Goal: Transaction & Acquisition: Purchase product/service

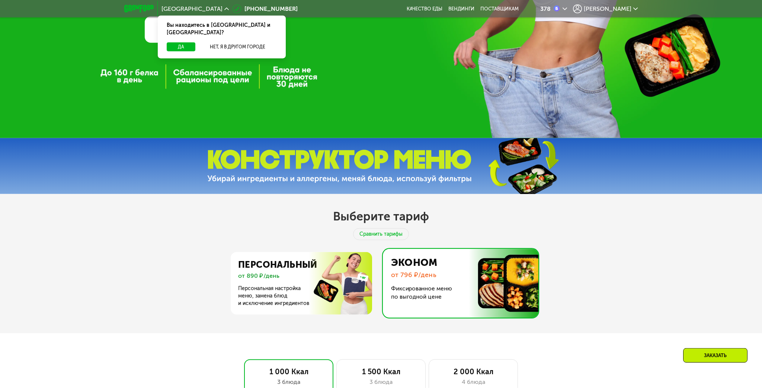
scroll to position [236, 0]
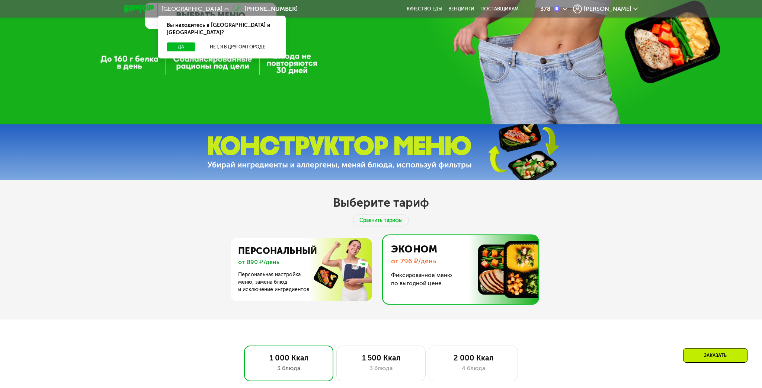
click at [384, 150] on img at bounding box center [339, 152] width 265 height 33
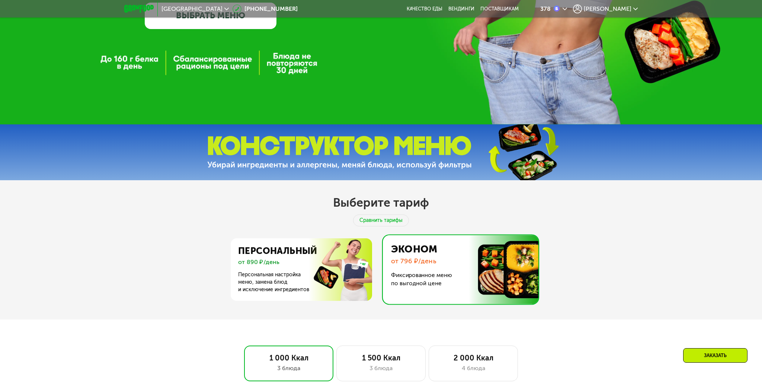
click at [514, 148] on img at bounding box center [523, 152] width 111 height 59
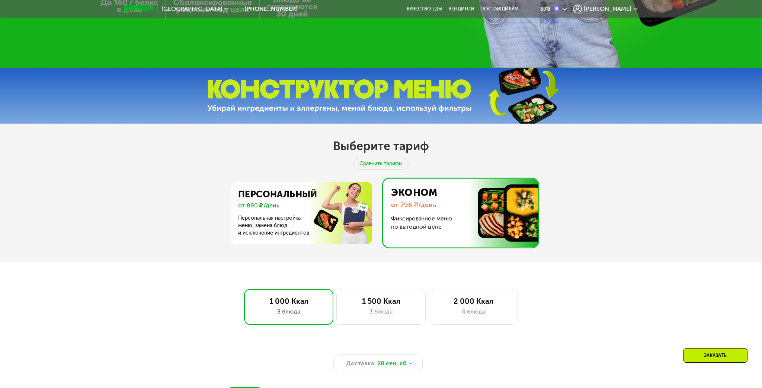
scroll to position [314, 0]
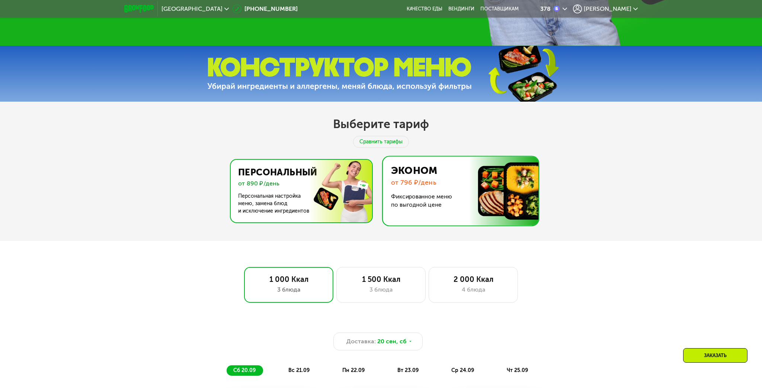
click at [291, 203] on img at bounding box center [299, 191] width 145 height 63
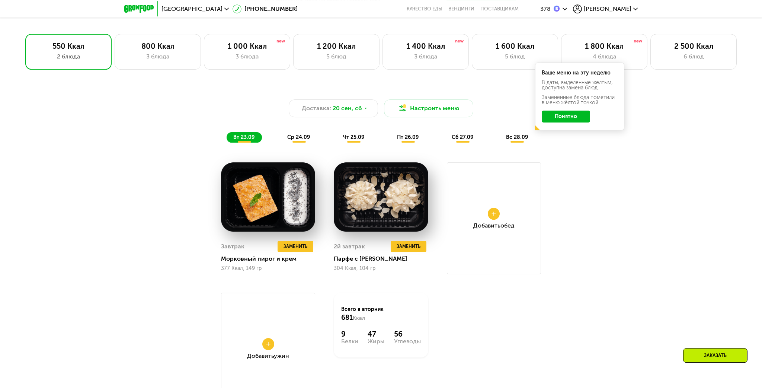
scroll to position [589, 0]
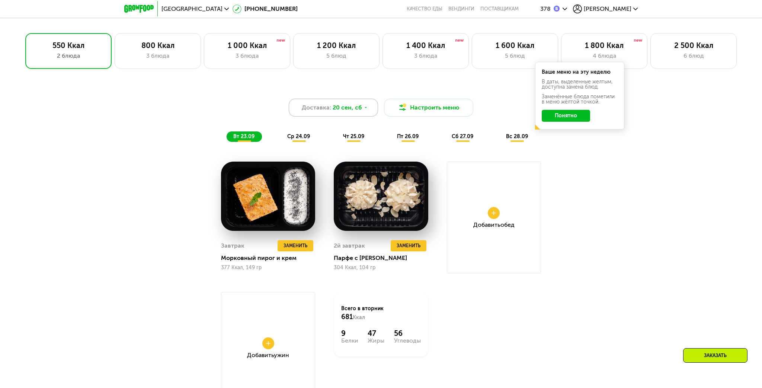
click at [367, 106] on div "Доставка: 20 сен, сб" at bounding box center [333, 108] width 89 height 18
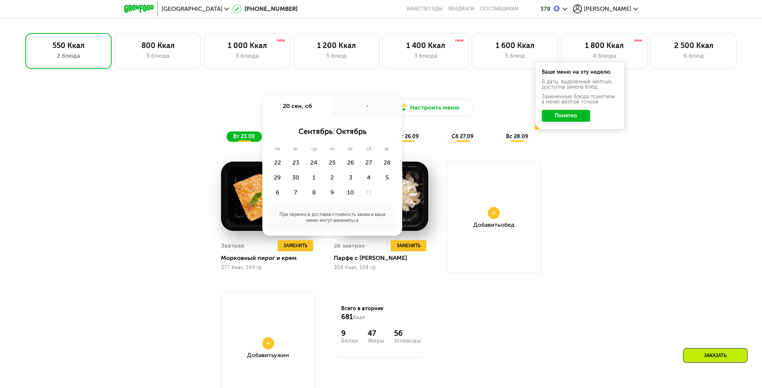
click at [369, 87] on div "Доставка: 20 сен, сб 20 сен, сб - сентябрь / октябрь пн вт ср чт пт сб вс 22 23…" at bounding box center [380, 114] width 449 height 64
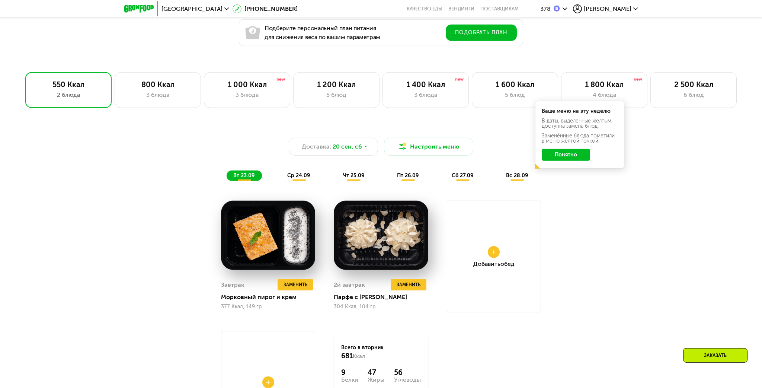
scroll to position [550, 0]
click at [182, 92] on div "3 блюда" at bounding box center [157, 95] width 71 height 9
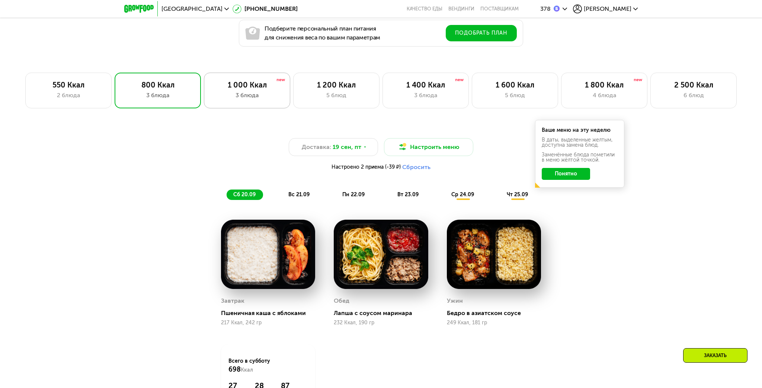
click at [237, 95] on div "3 блюда" at bounding box center [247, 95] width 71 height 9
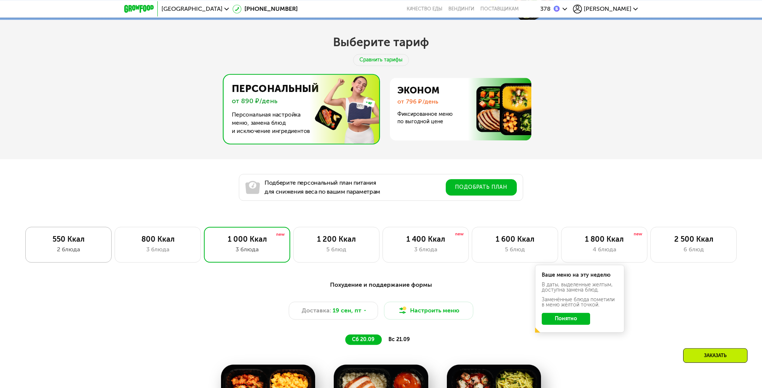
scroll to position [393, 0]
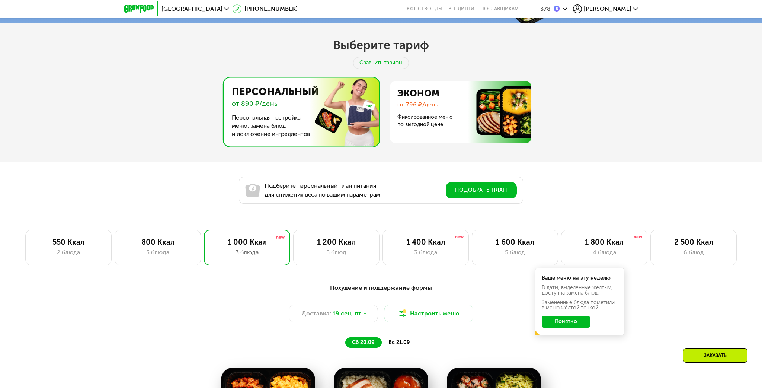
click at [278, 125] on img at bounding box center [299, 112] width 159 height 69
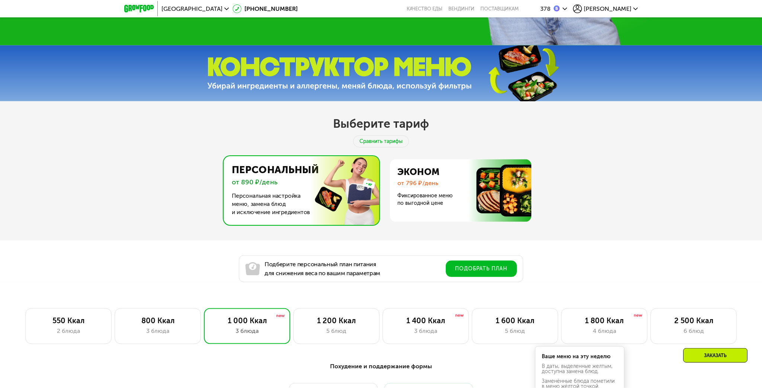
scroll to position [314, 0]
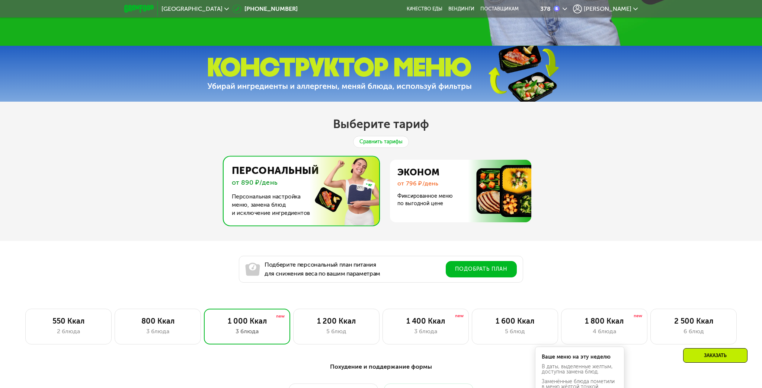
click at [370, 141] on div "Сравнить тарифы" at bounding box center [381, 142] width 56 height 12
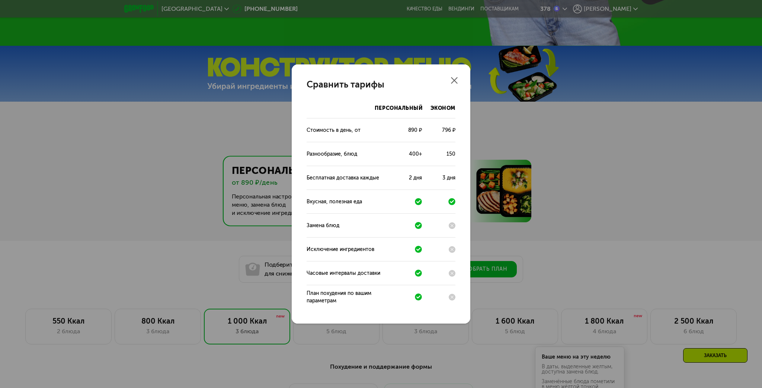
click at [451, 202] on icon at bounding box center [452, 201] width 9 height 9
click at [450, 228] on div at bounding box center [442, 225] width 26 height 7
click at [452, 225] on icon at bounding box center [452, 225] width 3 height 3
click at [452, 225] on use at bounding box center [452, 225] width 3 height 3
click at [454, 81] on use at bounding box center [454, 80] width 7 height 7
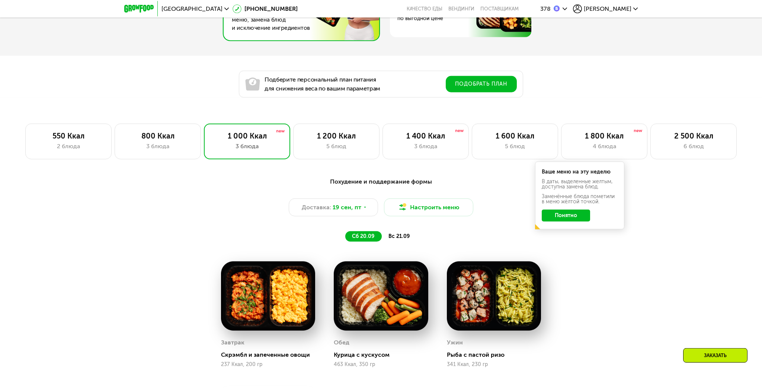
scroll to position [471, 0]
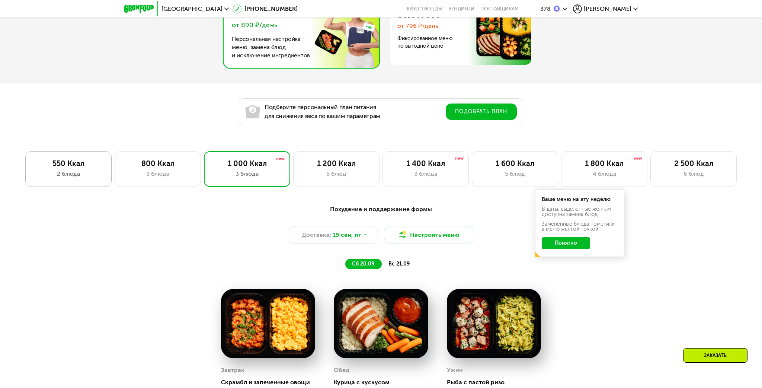
click at [89, 175] on div "2 блюда" at bounding box center [68, 173] width 71 height 9
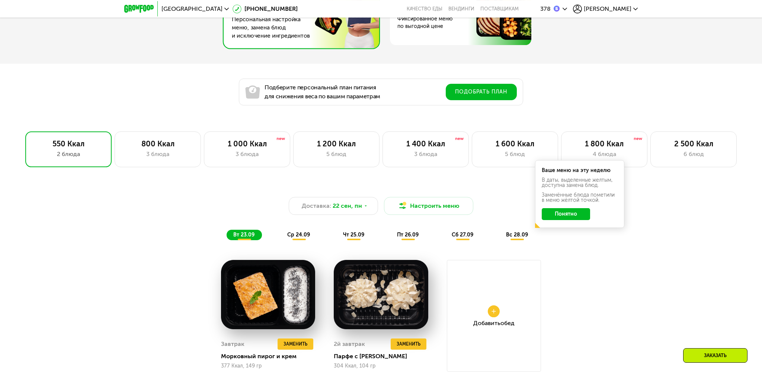
scroll to position [510, 0]
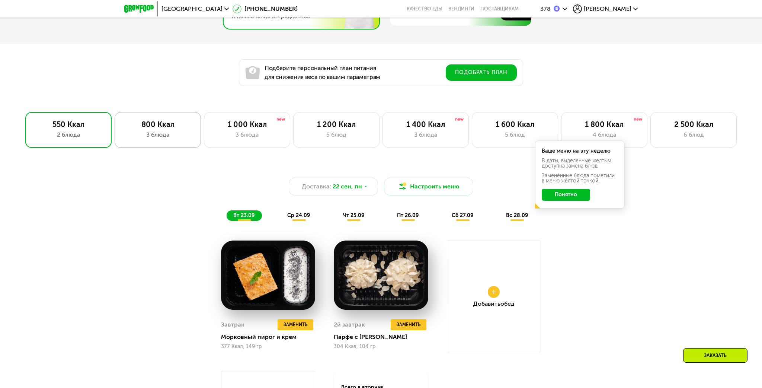
click at [177, 125] on div "800 Ккал" at bounding box center [157, 124] width 71 height 9
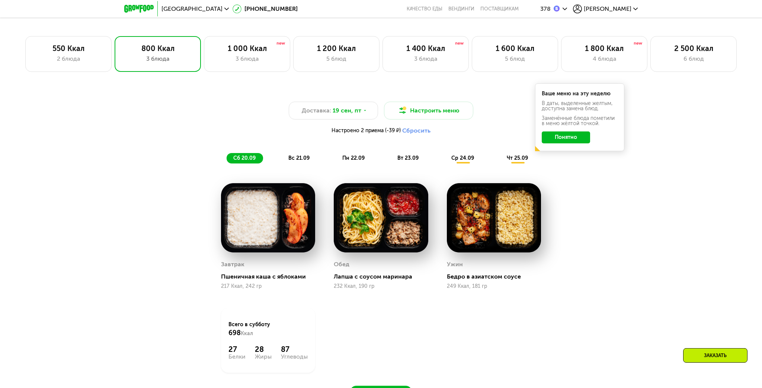
scroll to position [589, 0]
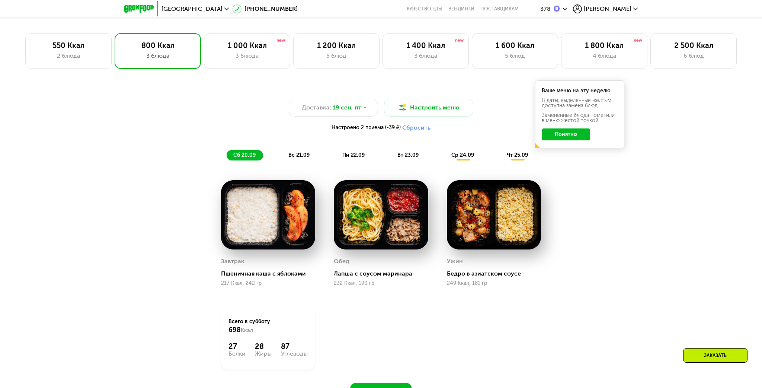
click at [460, 158] on span "ср 24.09" at bounding box center [462, 155] width 23 height 6
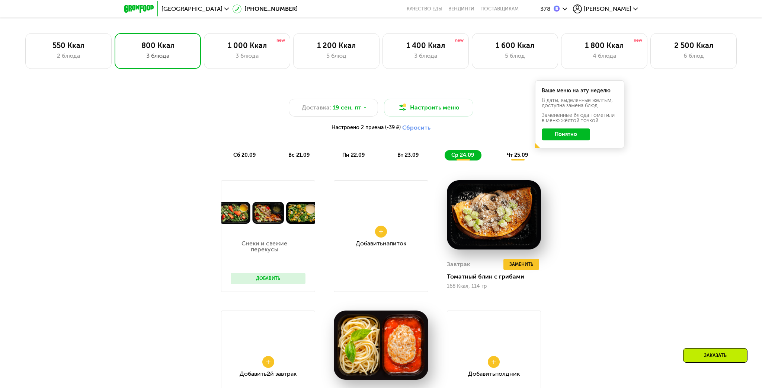
click at [415, 154] on span "вт 23.09" at bounding box center [407, 155] width 21 height 6
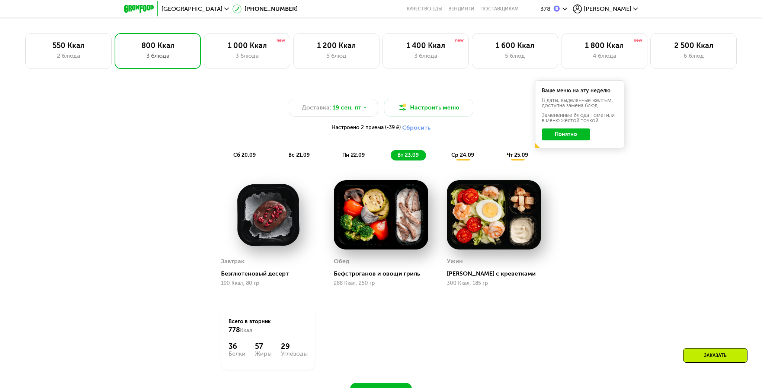
click at [333, 154] on div "сб 20.09 вс 21.09 пн 22.09 вт 23.09 ср 24.09 чт 25.09" at bounding box center [381, 155] width 309 height 10
click at [300, 153] on span "вс 21.09" at bounding box center [298, 155] width 21 height 6
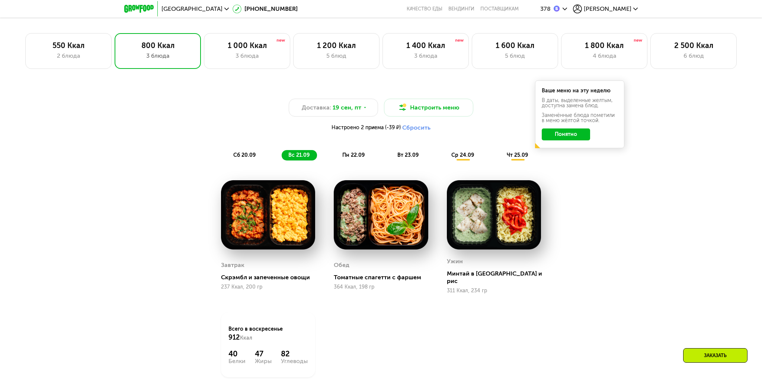
click at [242, 153] on span "сб 20.09" at bounding box center [244, 155] width 22 height 6
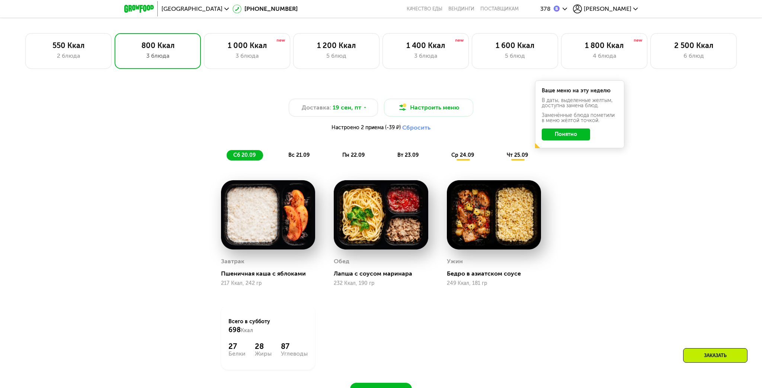
click at [217, 151] on div "Доставка: 19 сен, пт Настроить меню Настроено 2 приема (-39 ₽) Сбросить сб 20.0…" at bounding box center [381, 130] width 441 height 62
click at [225, 61] on div "1 000 Ккал 3 блюда" at bounding box center [247, 51] width 86 height 36
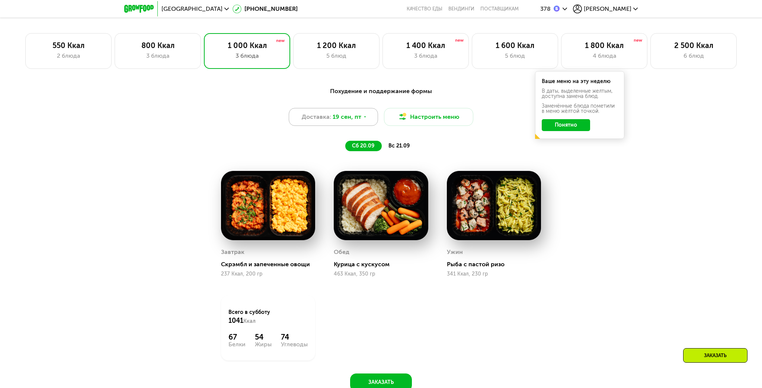
click at [367, 117] on div "Доставка: 19 сен, пт" at bounding box center [333, 117] width 89 height 18
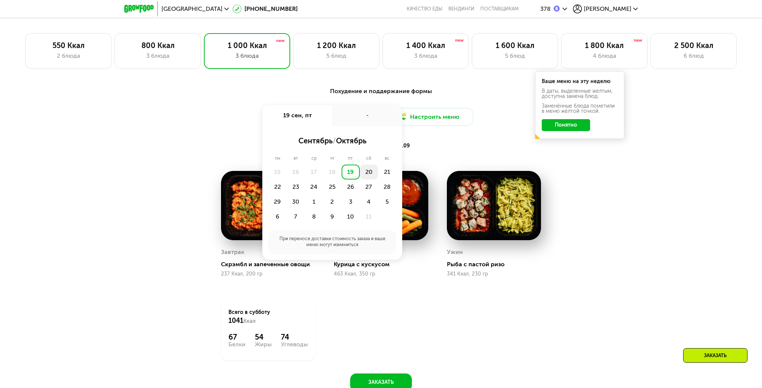
click at [368, 176] on div "20" at bounding box center [369, 171] width 18 height 15
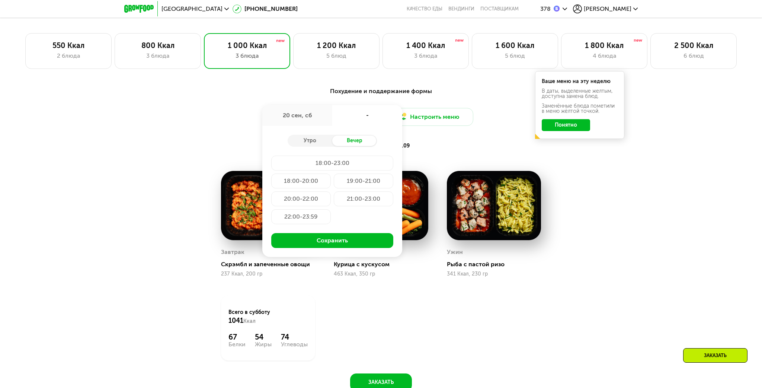
click at [212, 145] on div "Похудение и поддержание формы Доставка: 20 сен, сб 20 сен, сб - Утро Вечер 18:0…" at bounding box center [381, 119] width 441 height 64
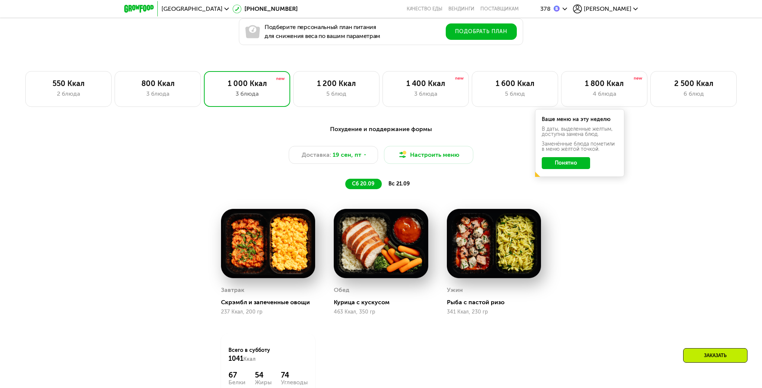
scroll to position [550, 0]
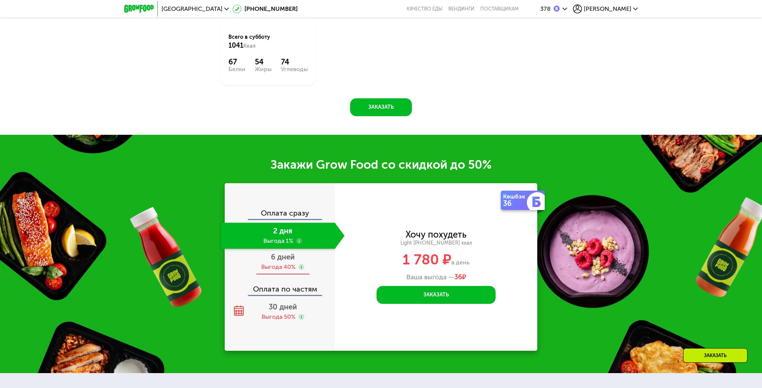
click at [283, 270] on div "Выгода 40%" at bounding box center [278, 267] width 34 height 8
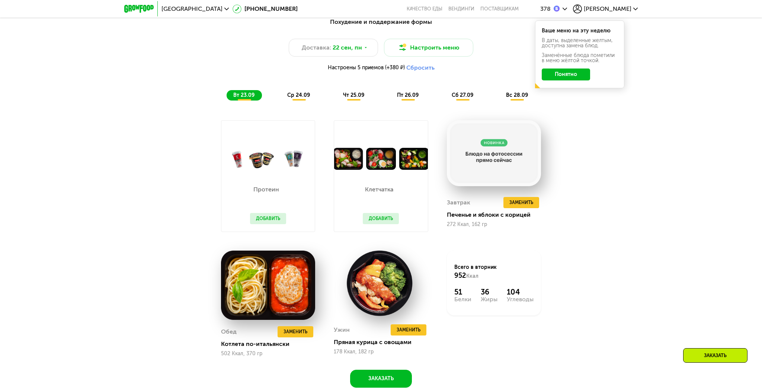
scroll to position [580, 0]
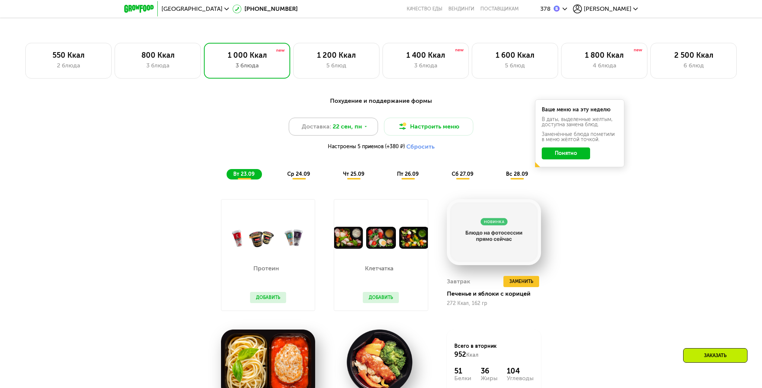
click at [370, 130] on div "Доставка: 22 сен, пн" at bounding box center [333, 127] width 89 height 18
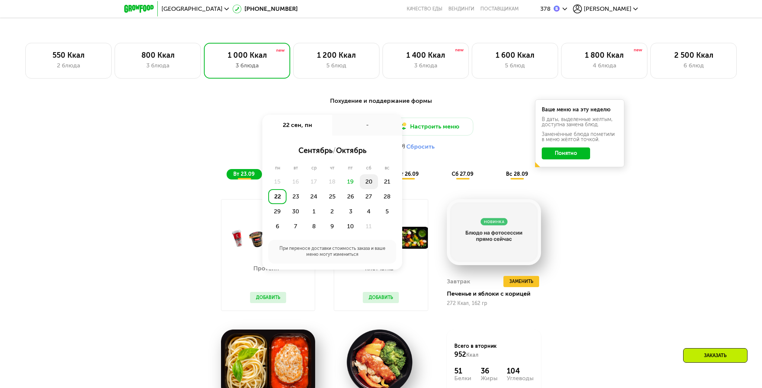
click at [374, 182] on div "20" at bounding box center [369, 181] width 18 height 15
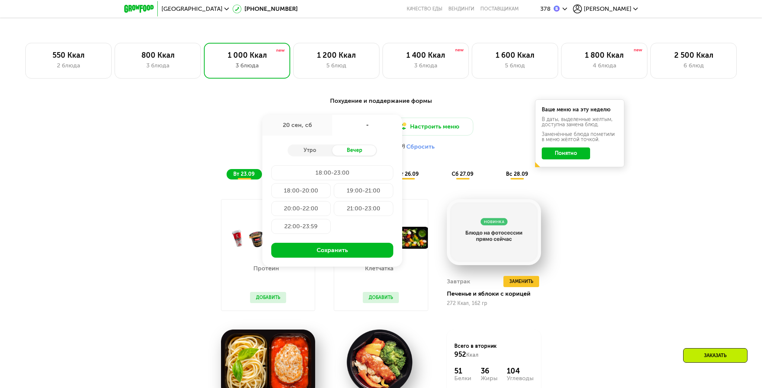
click at [311, 193] on div "18:00-20:00" at bounding box center [301, 190] width 60 height 15
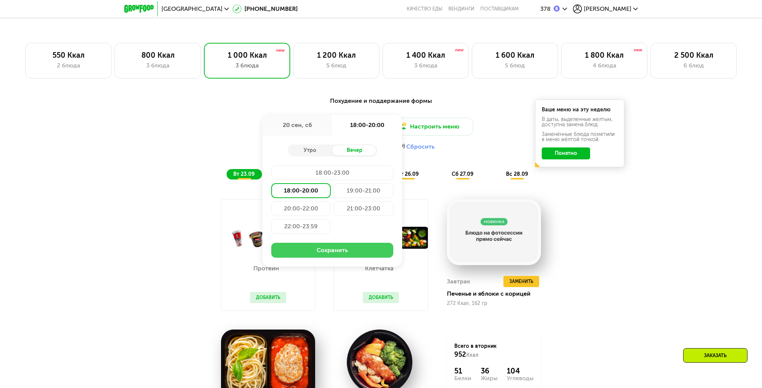
click at [318, 247] on button "Сохранить" at bounding box center [332, 250] width 122 height 15
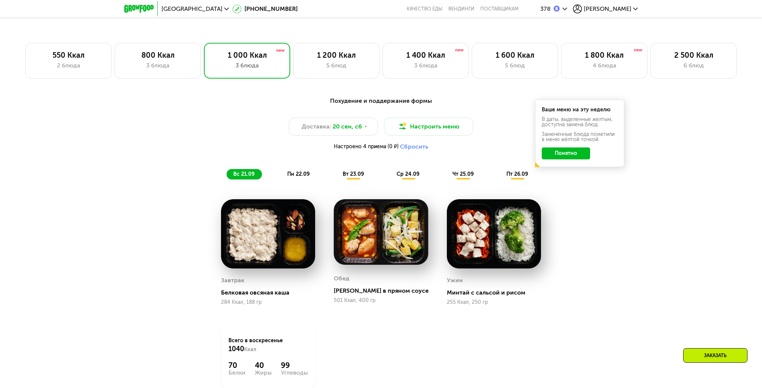
click at [305, 175] on span "пн 22.09" at bounding box center [298, 174] width 22 height 6
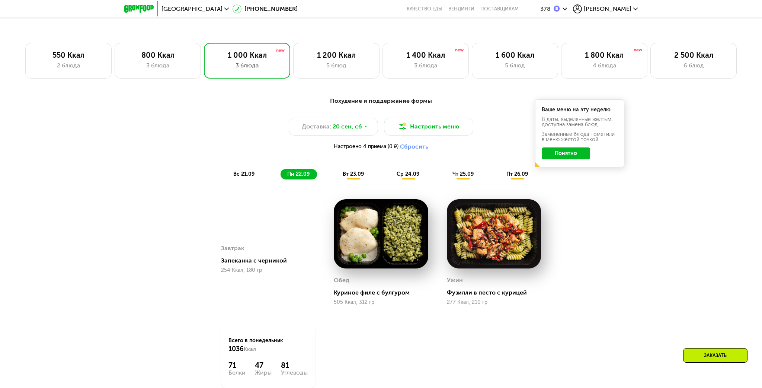
click at [242, 176] on span "вс 21.09" at bounding box center [243, 174] width 21 height 6
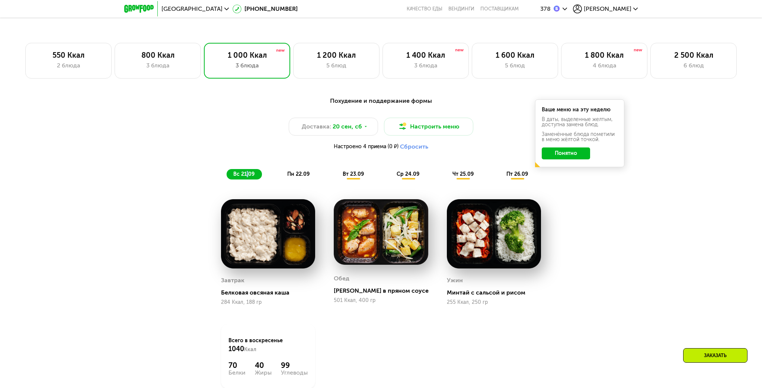
click at [247, 175] on span "вс 21.09" at bounding box center [243, 174] width 21 height 6
click at [289, 178] on div "пн 22.09" at bounding box center [299, 174] width 36 height 10
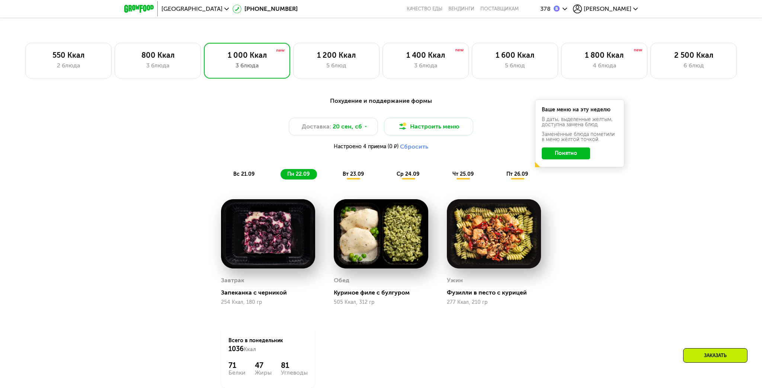
click at [343, 175] on span "вт 23.09" at bounding box center [353, 174] width 21 height 6
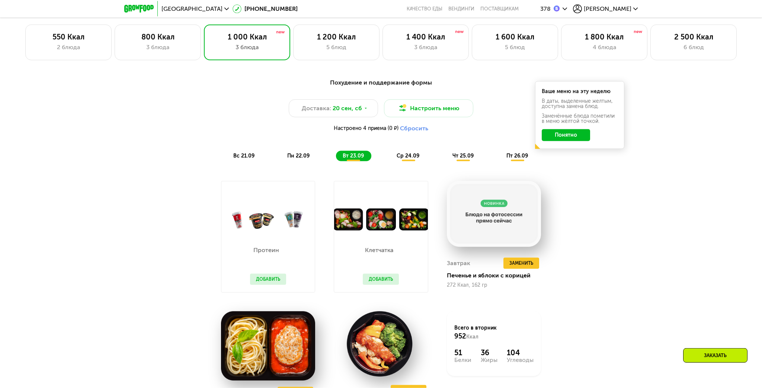
scroll to position [619, 0]
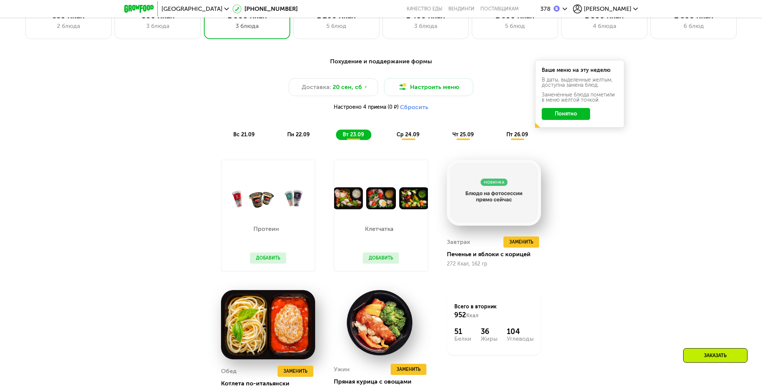
click at [574, 209] on div "Похудение и поддержание формы Доставка: 20 сен, сб Настроить меню Настроено 4 п…" at bounding box center [381, 239] width 458 height 374
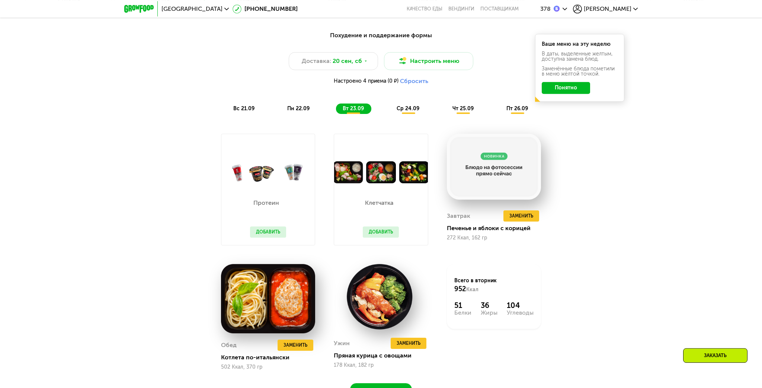
scroll to position [659, 0]
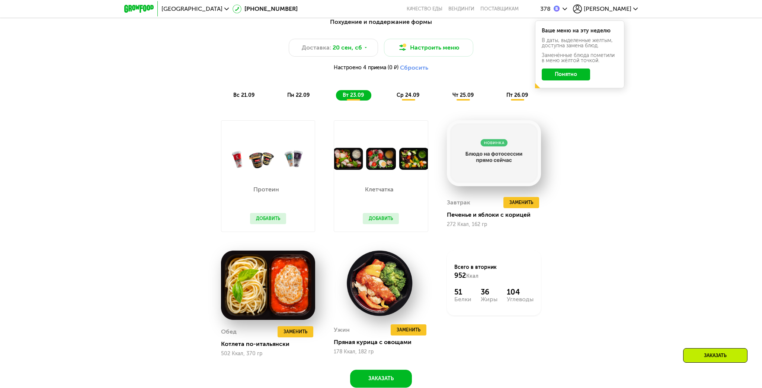
click at [273, 217] on button "Добавить" at bounding box center [268, 218] width 36 height 11
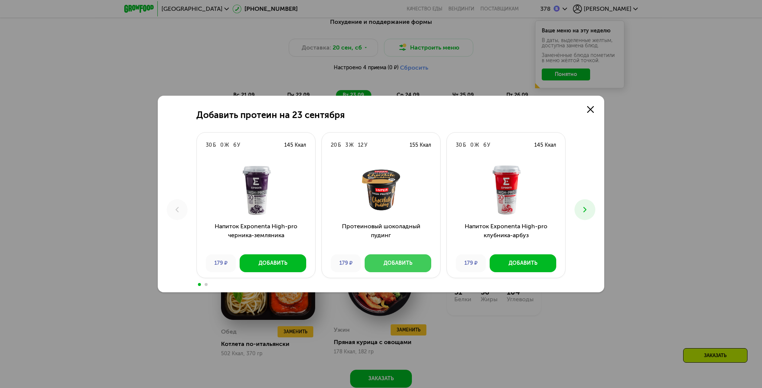
click at [398, 261] on div "Добавить" at bounding box center [398, 262] width 29 height 7
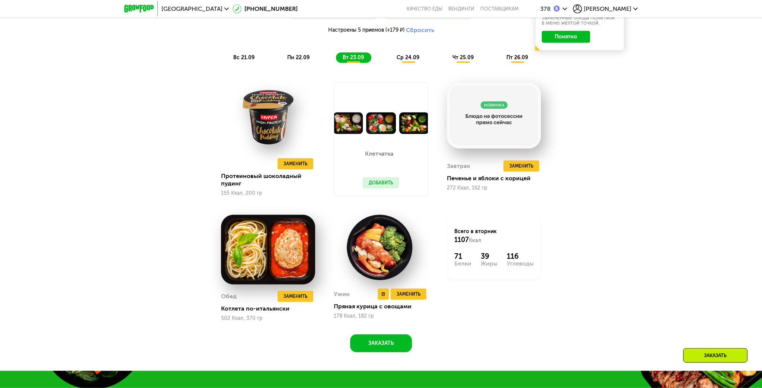
scroll to position [698, 0]
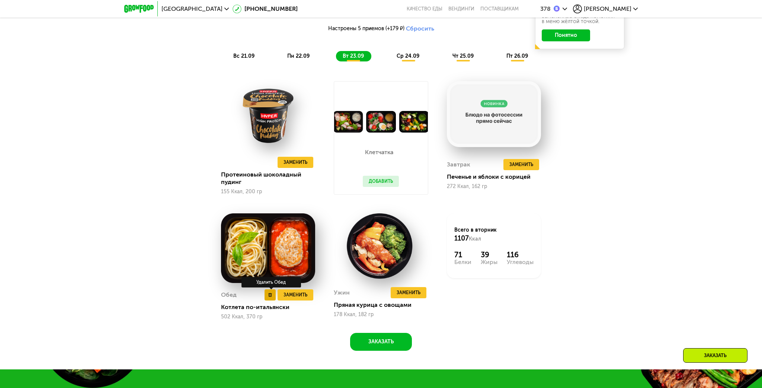
click at [271, 295] on use at bounding box center [270, 295] width 3 height 4
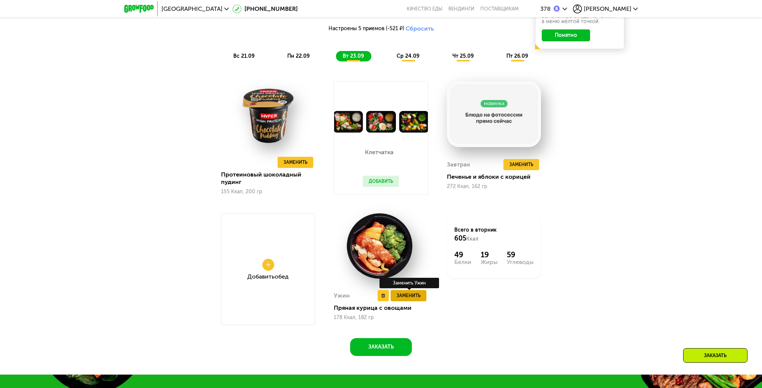
click at [410, 297] on span "Заменить" at bounding box center [409, 295] width 24 height 7
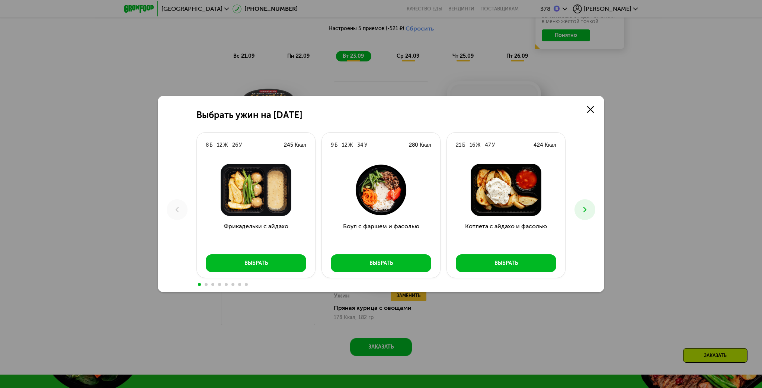
click at [580, 211] on button at bounding box center [584, 209] width 21 height 21
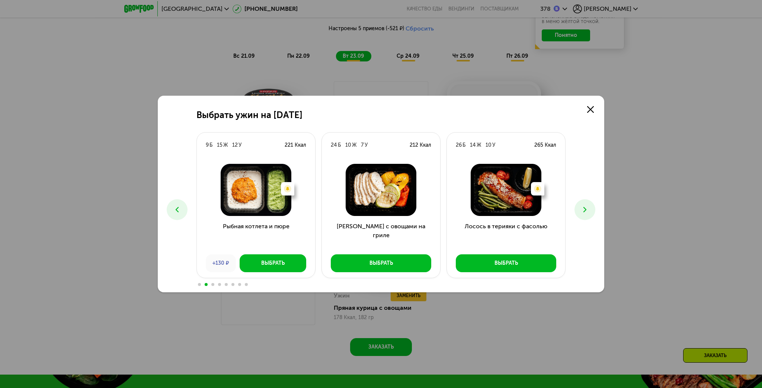
click at [587, 214] on icon at bounding box center [584, 209] width 9 height 9
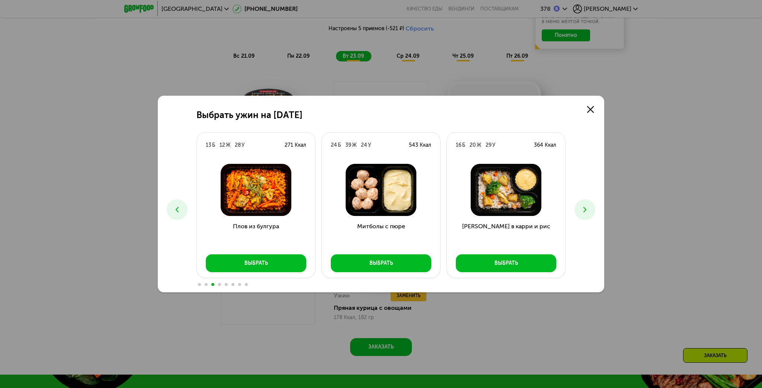
click at [587, 214] on icon at bounding box center [584, 209] width 9 height 9
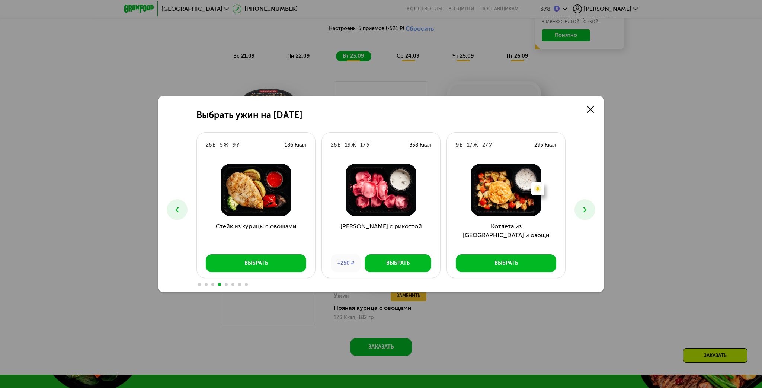
click at [581, 210] on icon at bounding box center [584, 209] width 9 height 9
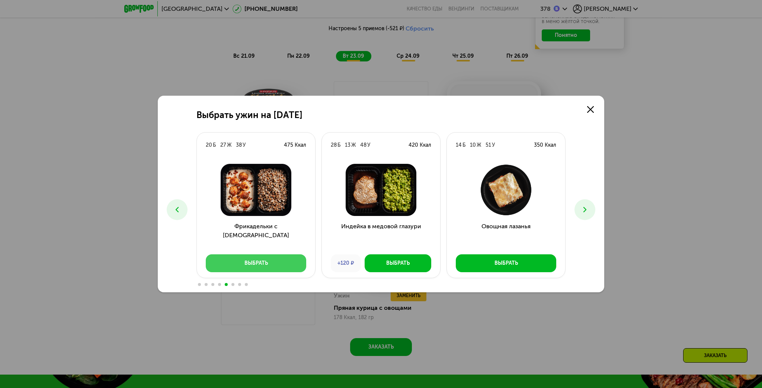
click at [274, 263] on button "Выбрать" at bounding box center [256, 263] width 100 height 18
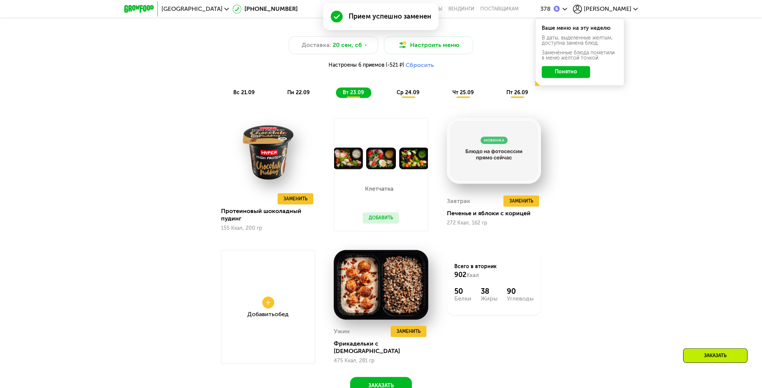
scroll to position [619, 0]
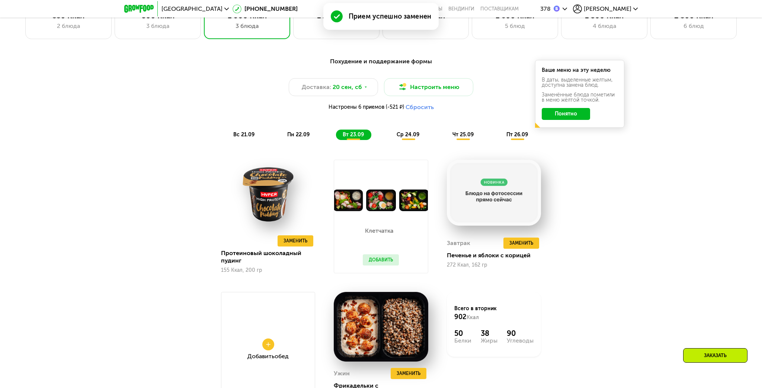
click at [294, 133] on span "пн 22.09" at bounding box center [298, 134] width 22 height 6
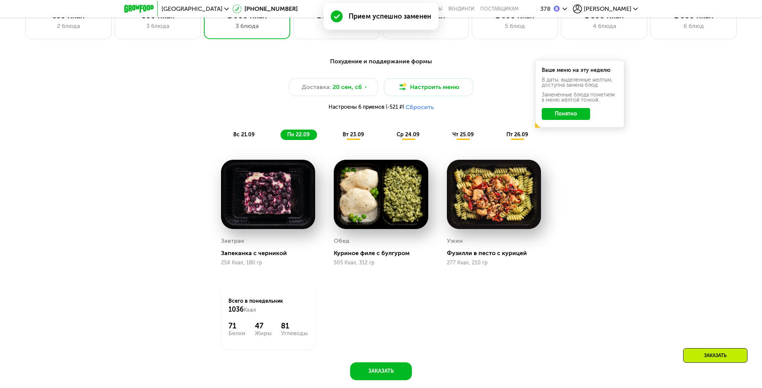
click at [248, 132] on span "вс 21.09" at bounding box center [243, 134] width 21 height 6
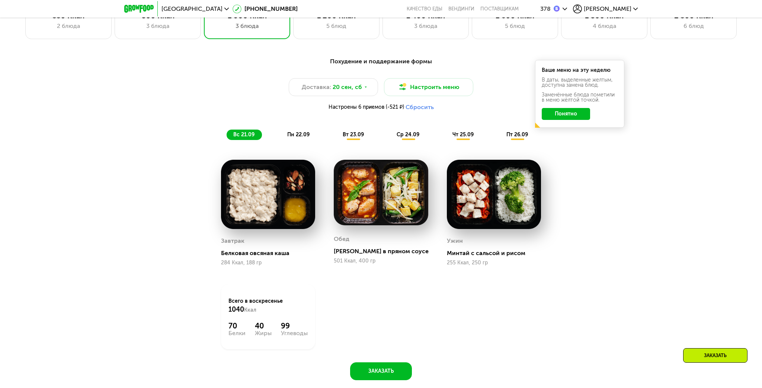
click at [303, 134] on span "пн 22.09" at bounding box center [298, 134] width 22 height 6
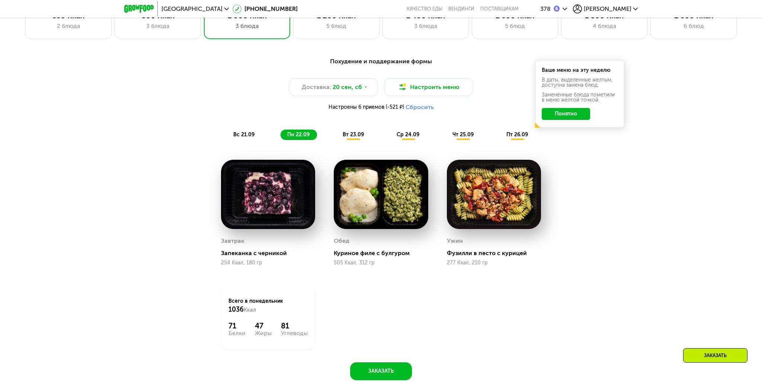
click at [347, 138] on div "вт 23.09" at bounding box center [353, 134] width 35 height 10
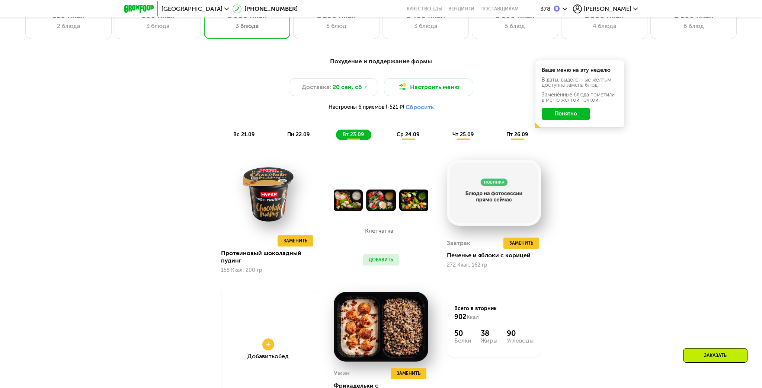
click at [407, 139] on div "ср 24.09" at bounding box center [408, 134] width 37 height 10
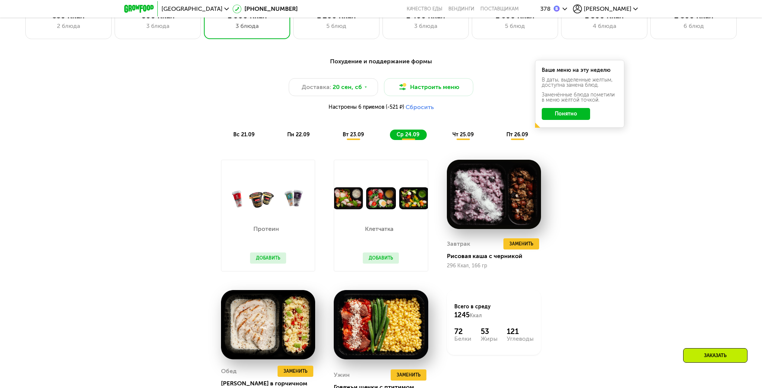
click at [263, 258] on button "Добавить" at bounding box center [268, 257] width 36 height 11
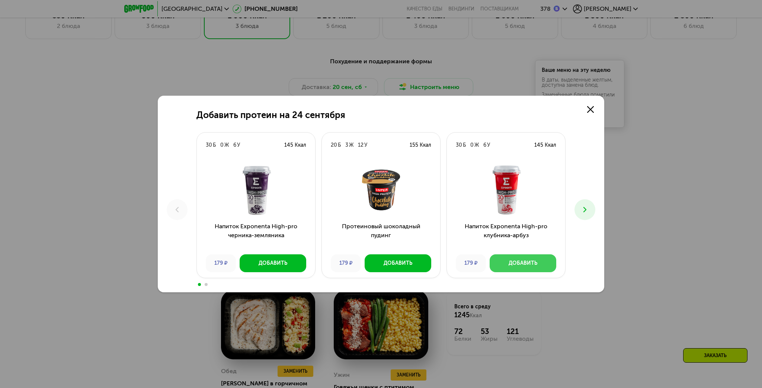
click at [526, 262] on div "Добавить" at bounding box center [523, 262] width 29 height 7
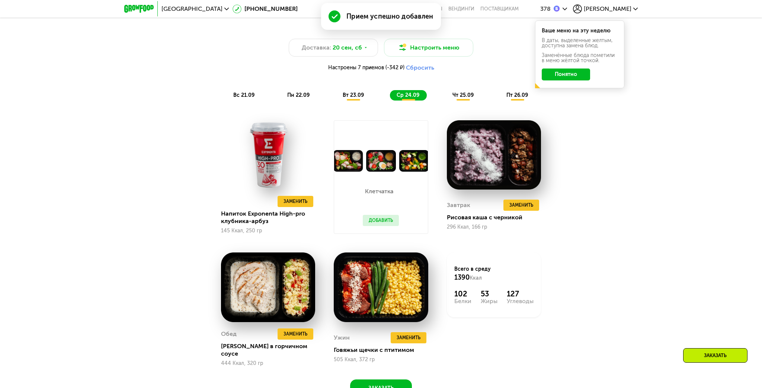
scroll to position [698, 0]
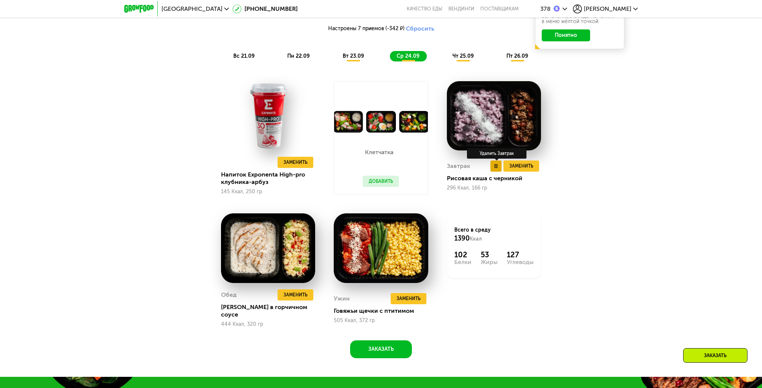
click at [496, 165] on icon at bounding box center [496, 166] width 4 height 4
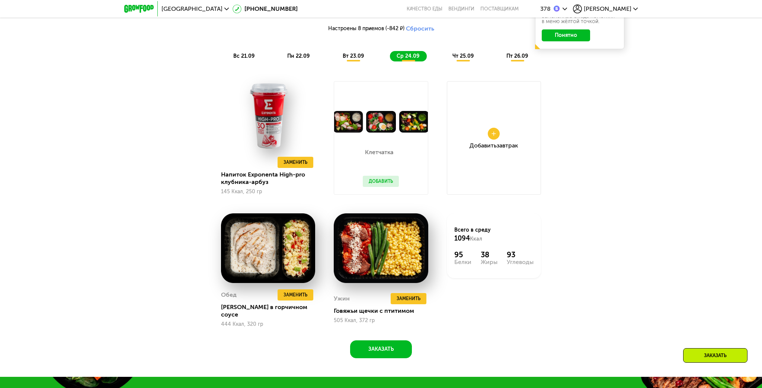
click at [342, 59] on div "вт 23.09" at bounding box center [353, 56] width 35 height 10
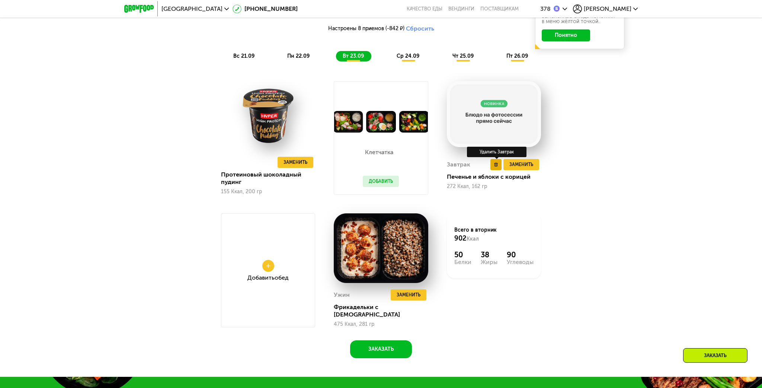
click at [494, 167] on button at bounding box center [495, 164] width 11 height 11
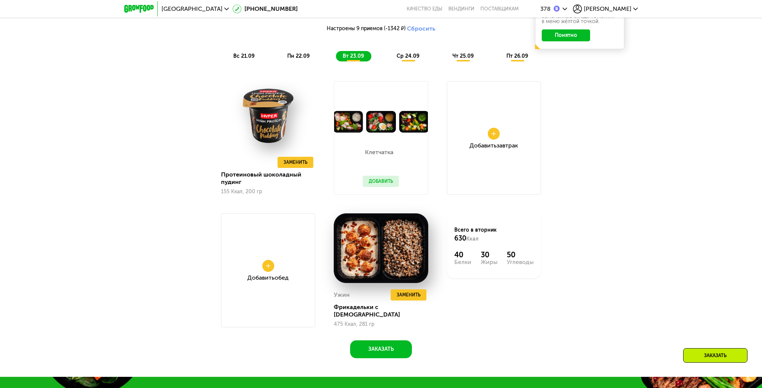
click at [407, 62] on div "Похудение и поддержание формы Доставка: 20 сен, сб Настроить меню Настроены 9 п…" at bounding box center [380, 20] width 449 height 92
click at [409, 57] on span "ср 24.09" at bounding box center [408, 56] width 23 height 6
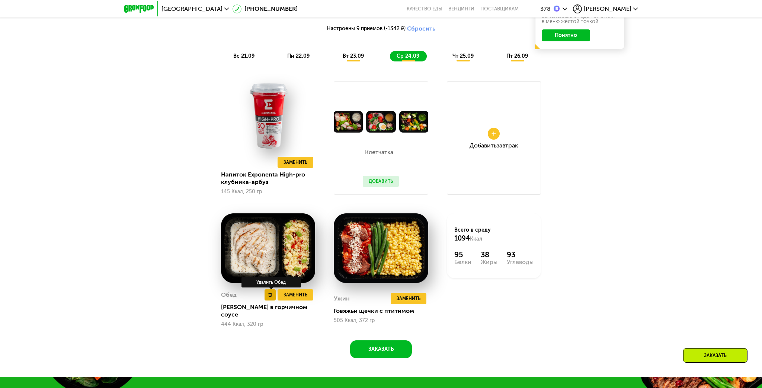
click at [268, 294] on button at bounding box center [270, 294] width 11 height 11
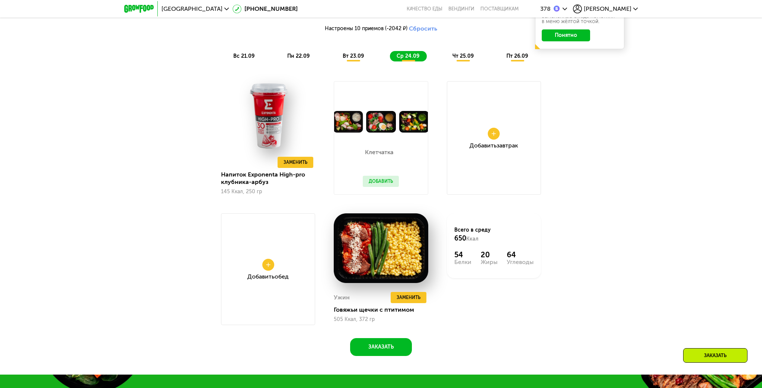
click at [379, 179] on button "Добавить" at bounding box center [381, 181] width 36 height 11
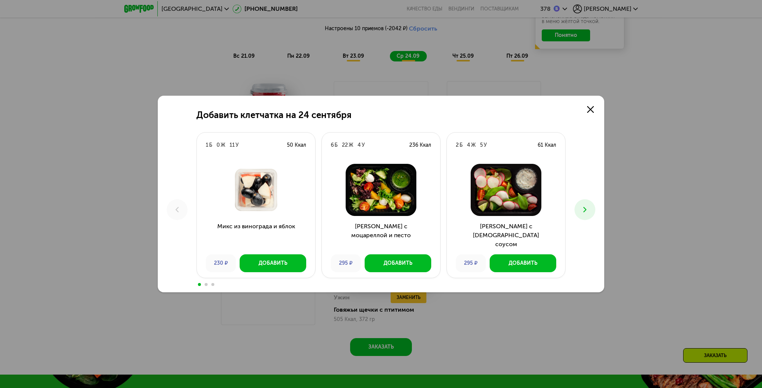
click at [585, 209] on icon at bounding box center [584, 209] width 9 height 9
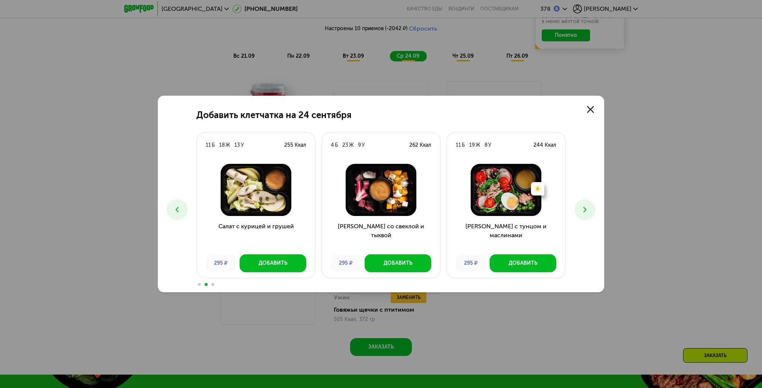
click at [173, 209] on icon at bounding box center [177, 209] width 9 height 9
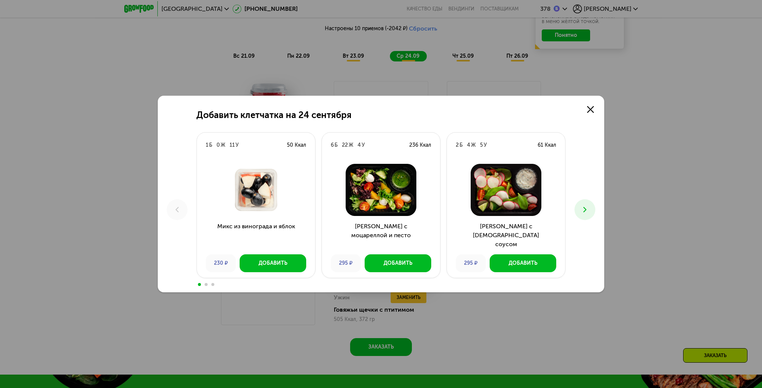
click at [585, 210] on icon at bounding box center [584, 209] width 9 height 9
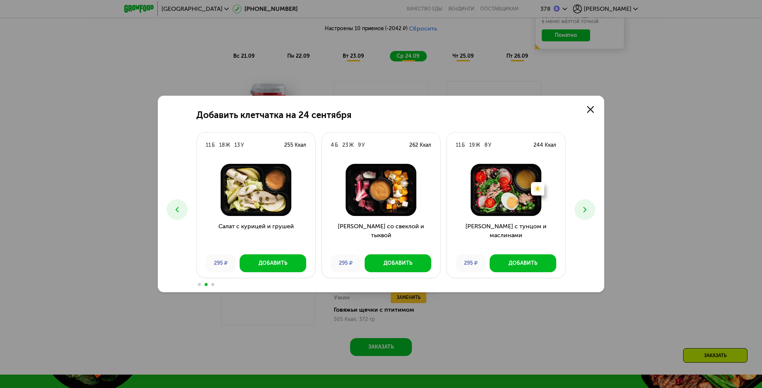
click at [585, 211] on use at bounding box center [584, 209] width 3 height 5
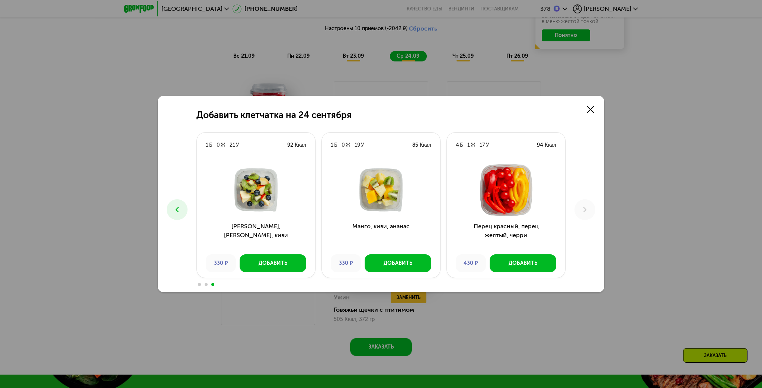
click at [182, 211] on button at bounding box center [177, 209] width 21 height 21
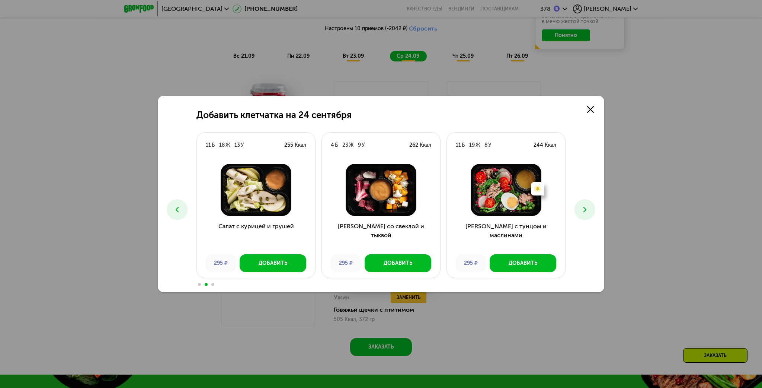
click at [585, 212] on icon at bounding box center [584, 209] width 9 height 9
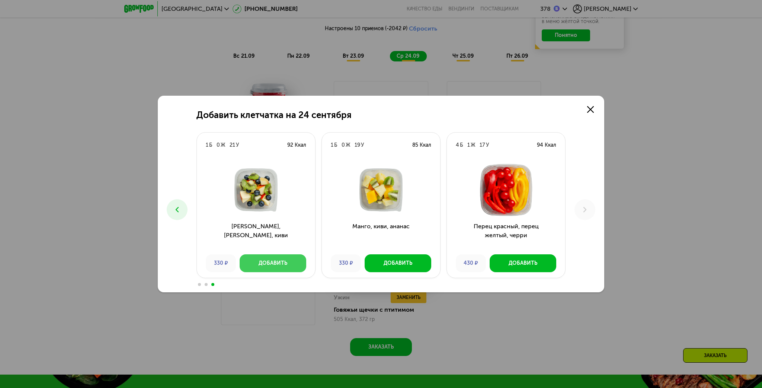
click at [273, 262] on div "Добавить" at bounding box center [273, 262] width 29 height 7
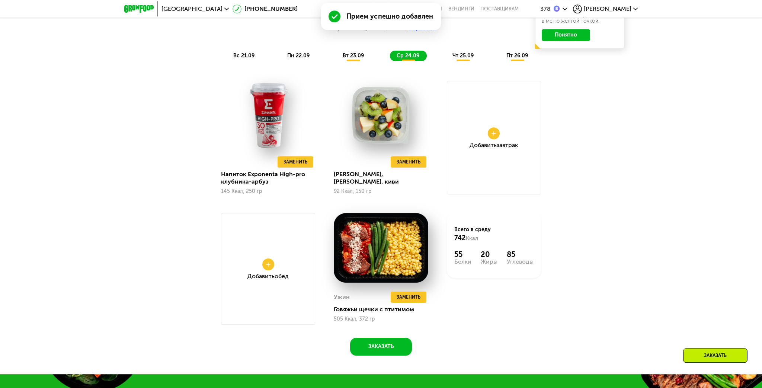
scroll to position [737, 0]
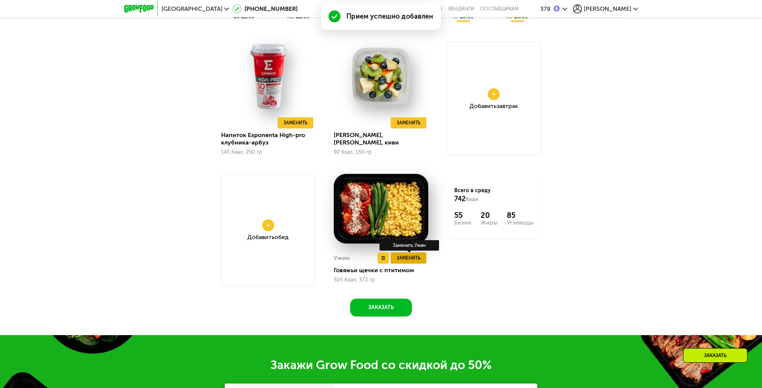
click at [409, 257] on span "Заменить" at bounding box center [409, 257] width 24 height 7
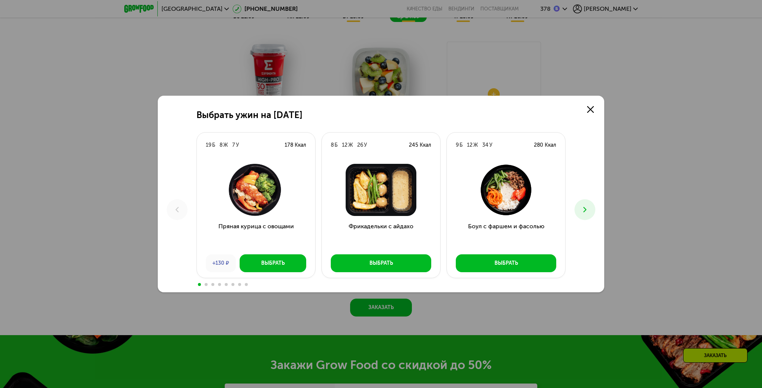
click at [590, 212] on button at bounding box center [584, 209] width 21 height 21
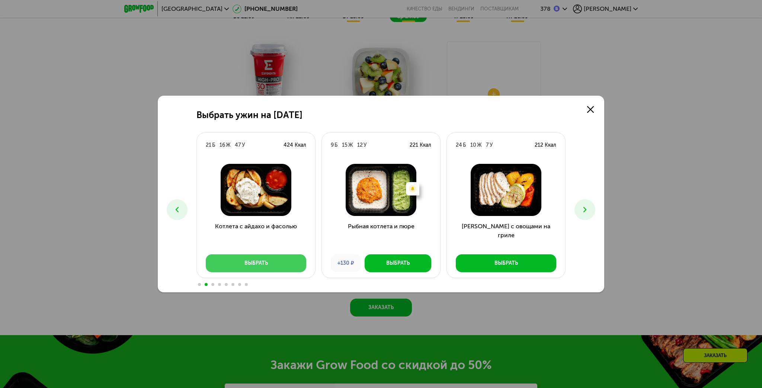
drag, startPoint x: 274, startPoint y: 260, endPoint x: 298, endPoint y: 260, distance: 23.8
click at [273, 260] on button "Выбрать" at bounding box center [256, 263] width 100 height 18
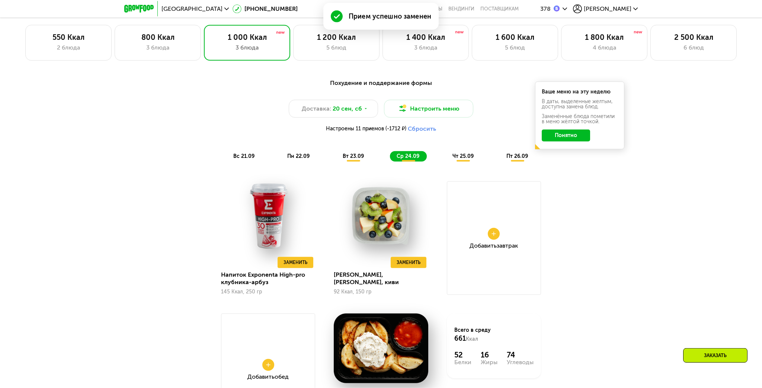
scroll to position [580, 0]
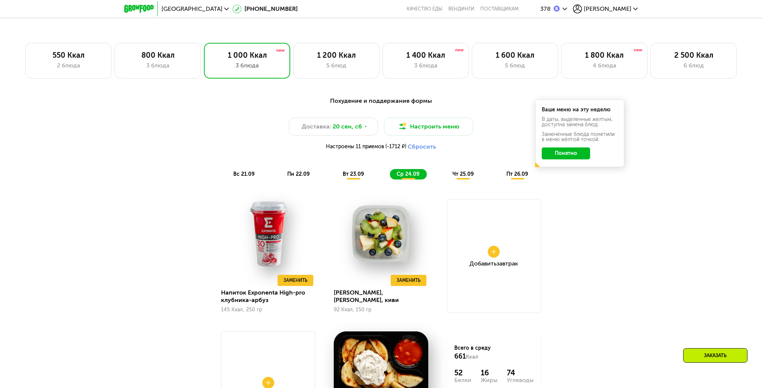
click at [464, 176] on span "чт 25.09" at bounding box center [462, 174] width 21 height 6
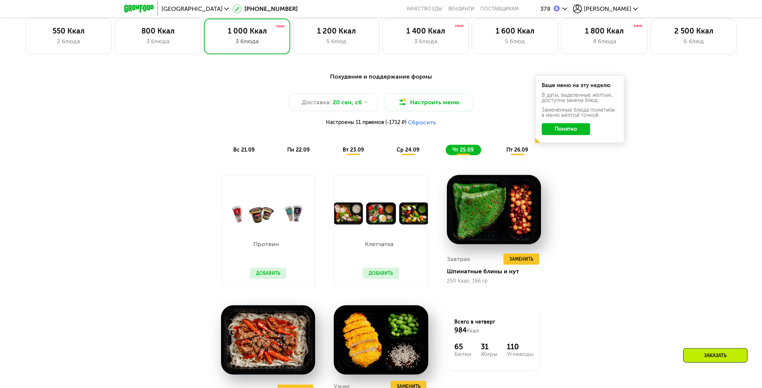
scroll to position [619, 0]
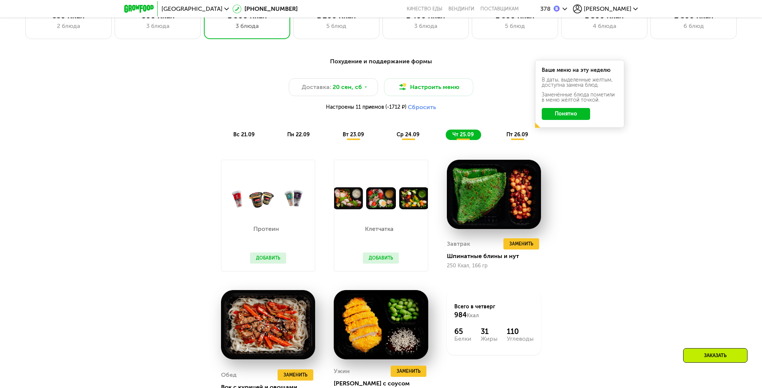
click at [276, 259] on button "Добавить" at bounding box center [268, 257] width 36 height 11
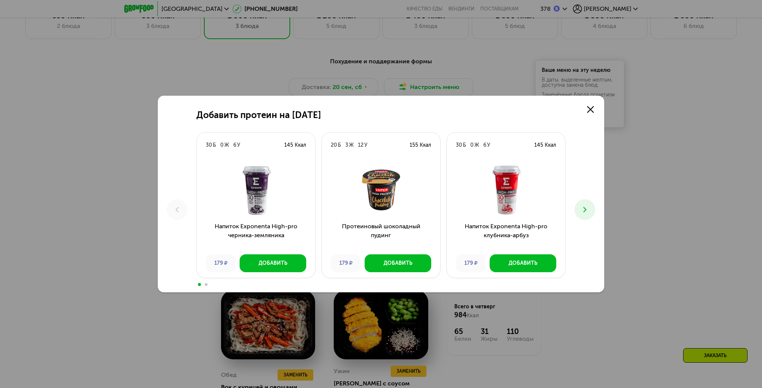
click at [590, 210] on button at bounding box center [584, 209] width 21 height 21
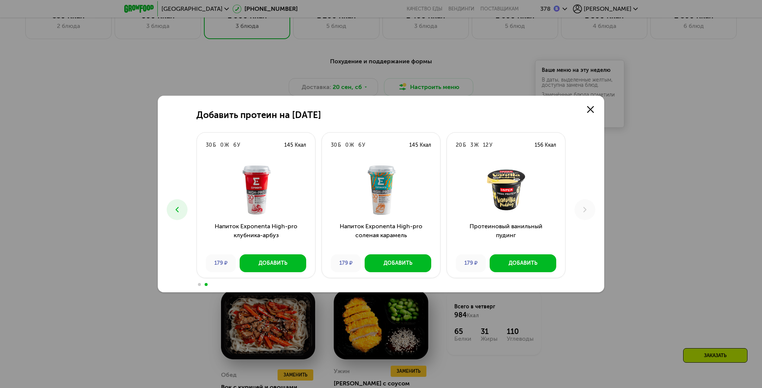
click at [178, 205] on icon at bounding box center [177, 209] width 9 height 9
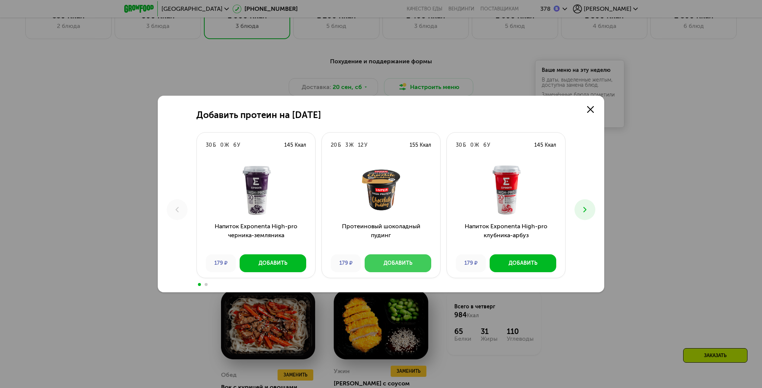
click at [405, 262] on div "Добавить" at bounding box center [398, 262] width 29 height 7
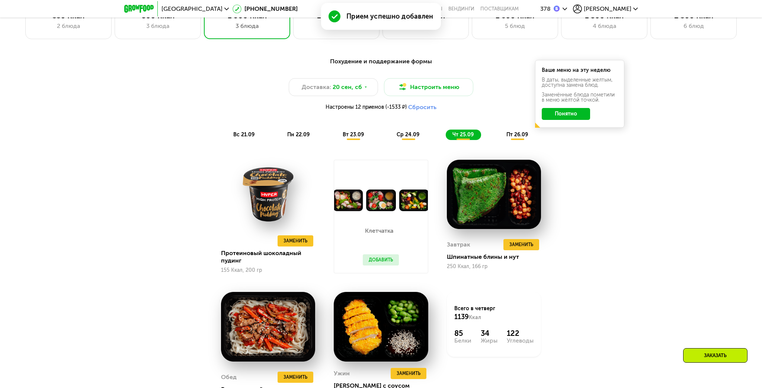
click at [387, 261] on button "Добавить" at bounding box center [381, 259] width 36 height 11
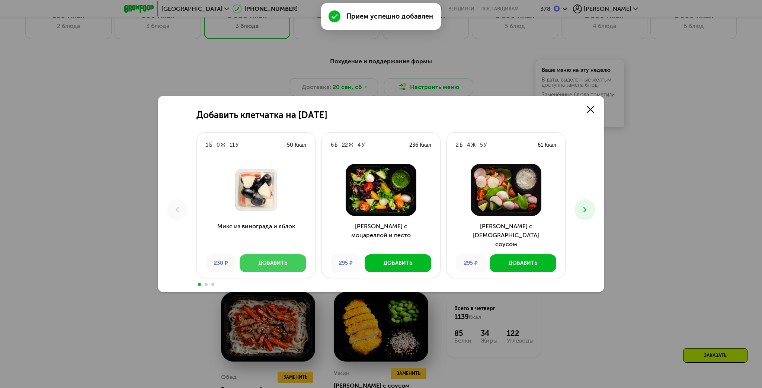
click at [280, 261] on div "Добавить" at bounding box center [273, 262] width 29 height 7
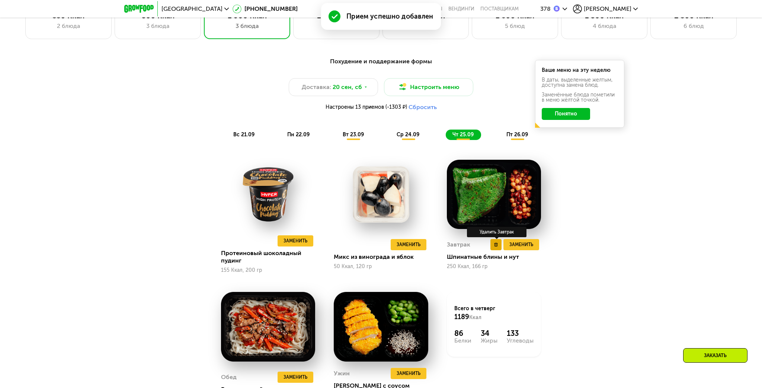
click at [494, 243] on icon at bounding box center [496, 245] width 4 height 4
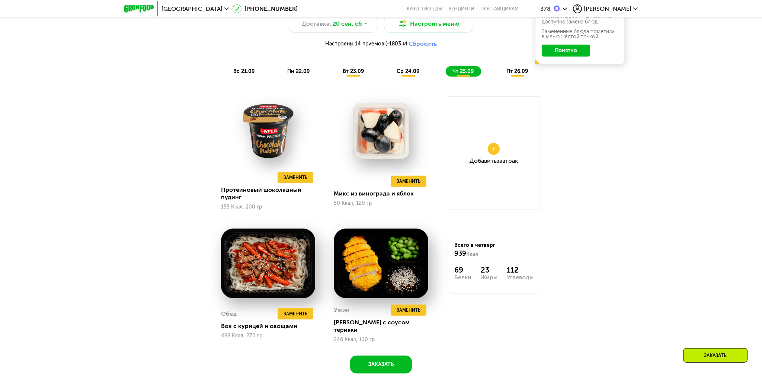
scroll to position [698, 0]
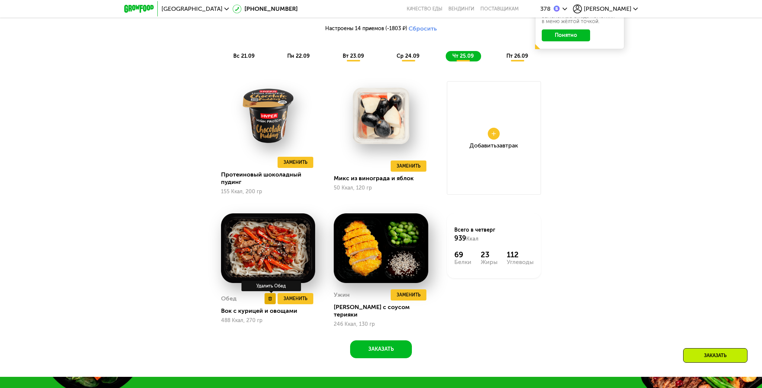
click at [269, 297] on icon at bounding box center [270, 299] width 4 height 4
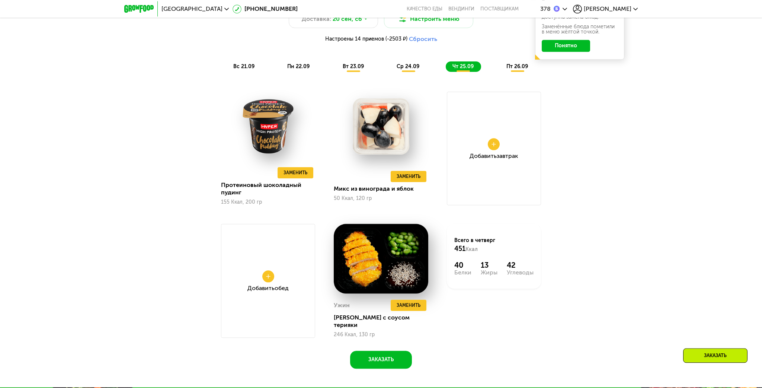
scroll to position [659, 0]
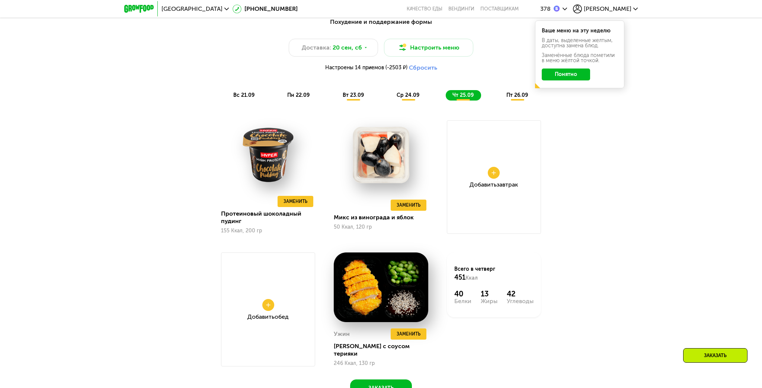
click at [519, 96] on span "пт 26.09" at bounding box center [517, 95] width 22 height 6
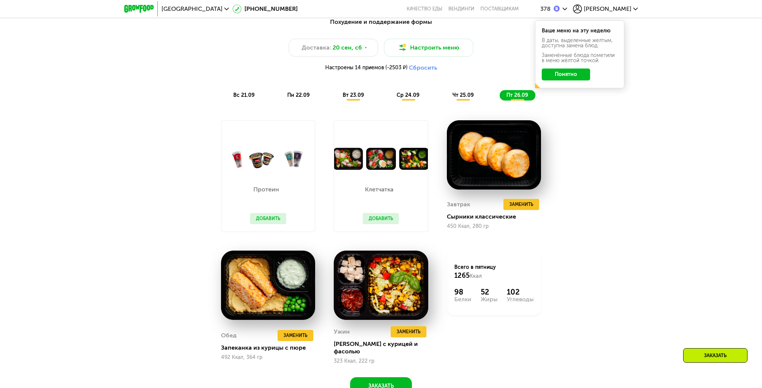
click at [273, 220] on button "Добавить" at bounding box center [268, 218] width 36 height 11
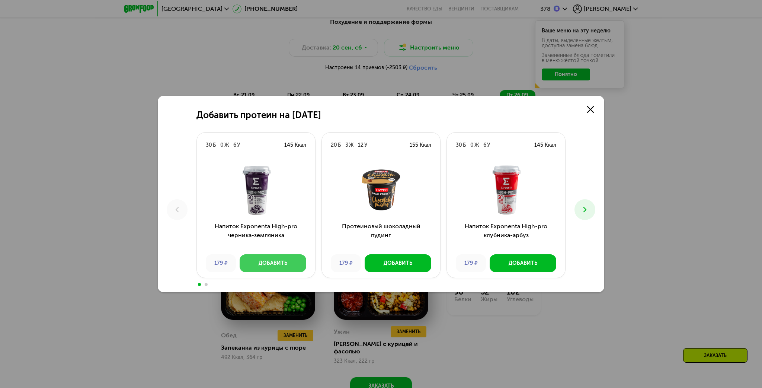
click at [266, 263] on div "Добавить" at bounding box center [273, 262] width 29 height 7
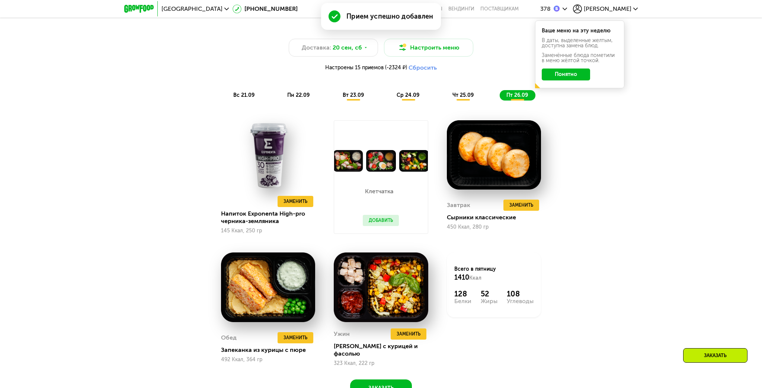
click at [383, 221] on button "Добавить" at bounding box center [381, 220] width 36 height 11
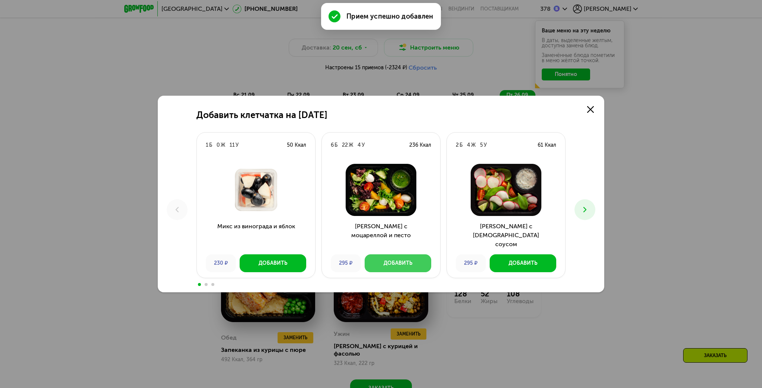
click at [397, 266] on div "Добавить" at bounding box center [398, 262] width 29 height 7
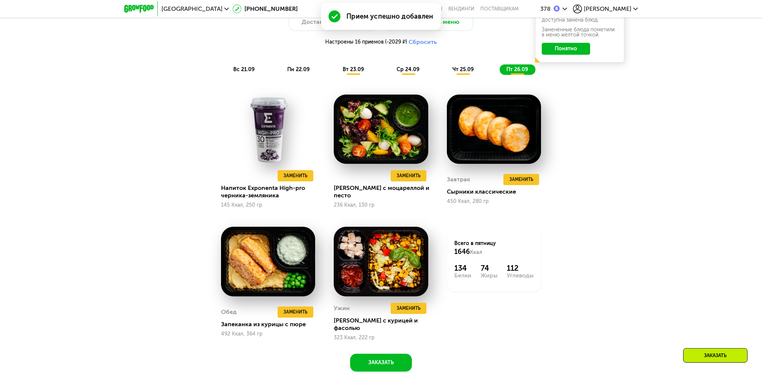
scroll to position [698, 0]
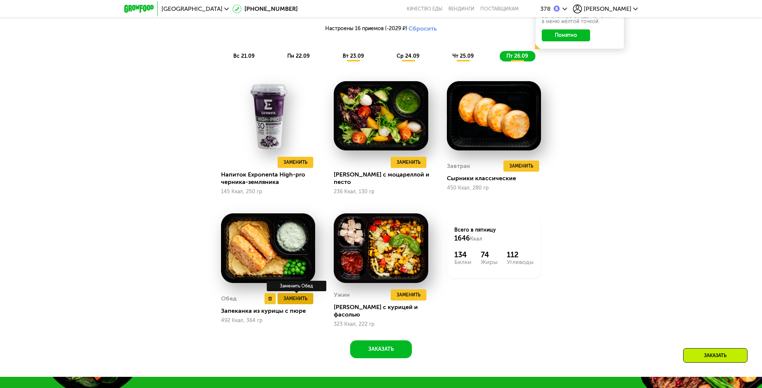
click at [292, 295] on span "Заменить" at bounding box center [296, 298] width 24 height 7
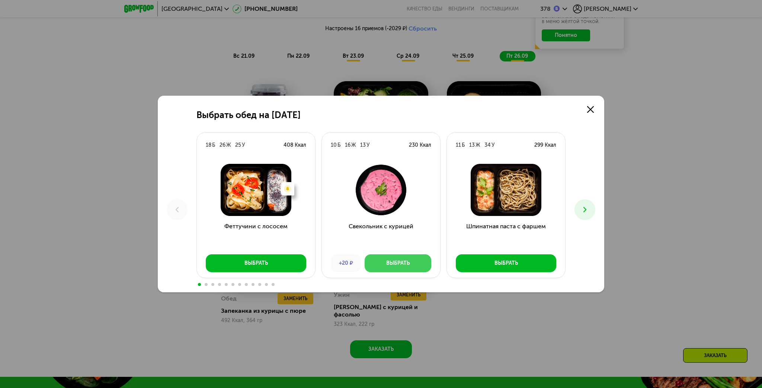
click at [398, 264] on div "Выбрать" at bounding box center [397, 262] width 23 height 7
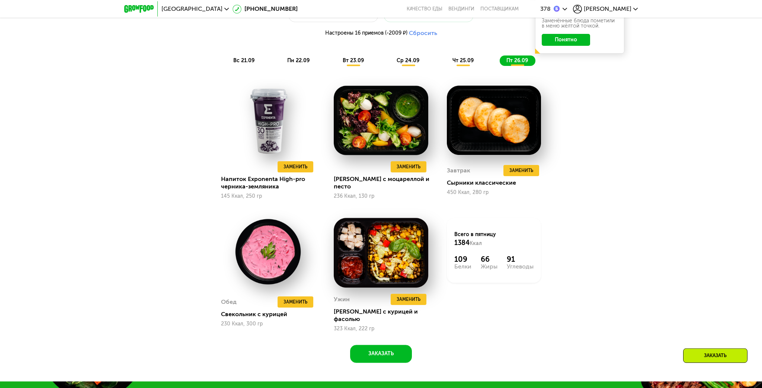
scroll to position [659, 0]
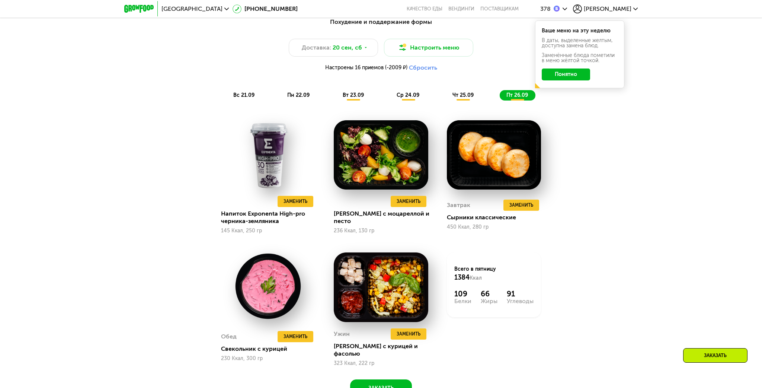
click at [563, 74] on button "Понятно" at bounding box center [566, 74] width 48 height 12
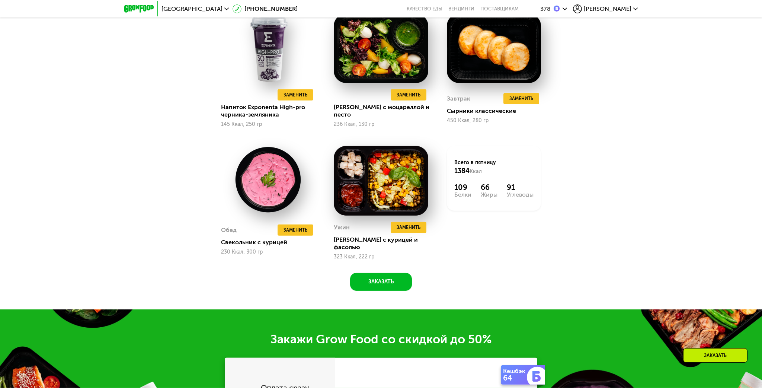
scroll to position [776, 0]
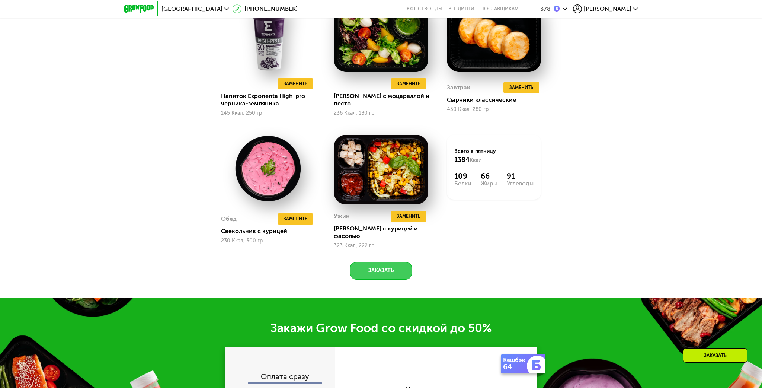
click at [381, 262] on button "Заказать" at bounding box center [381, 271] width 62 height 18
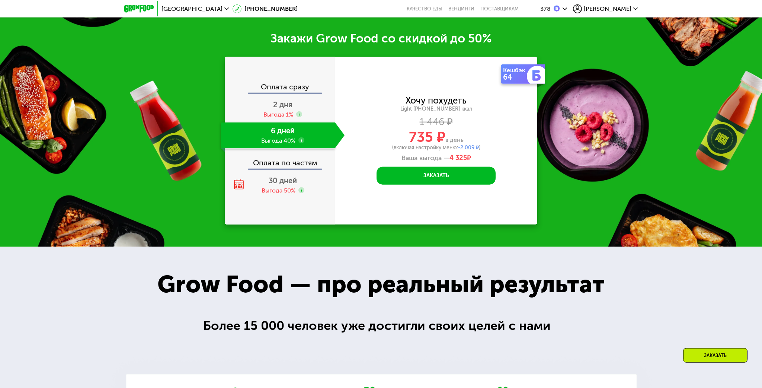
scroll to position [1066, 0]
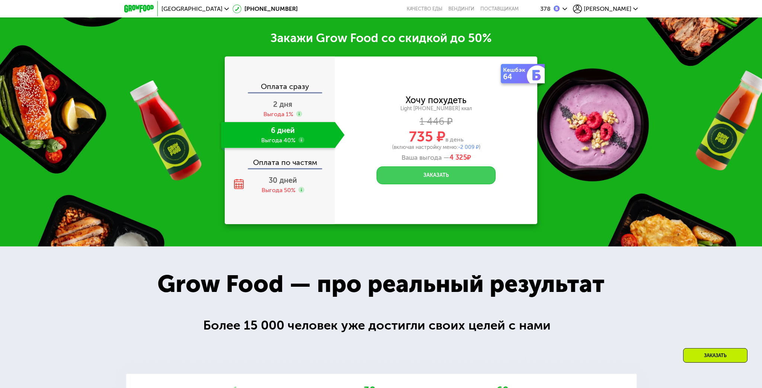
click at [438, 166] on button "Заказать" at bounding box center [436, 175] width 119 height 18
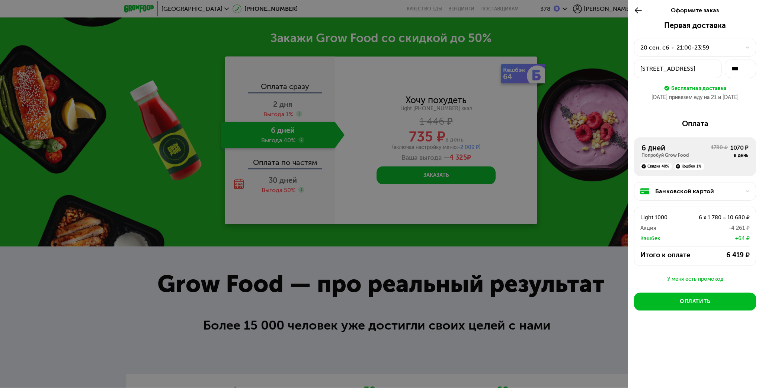
click at [680, 193] on div "Банковской картой" at bounding box center [698, 191] width 86 height 9
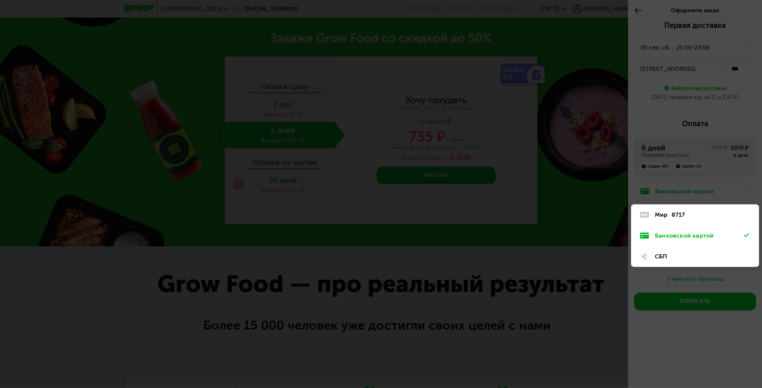
click at [665, 216] on div "Мир" at bounding box center [661, 214] width 13 height 9
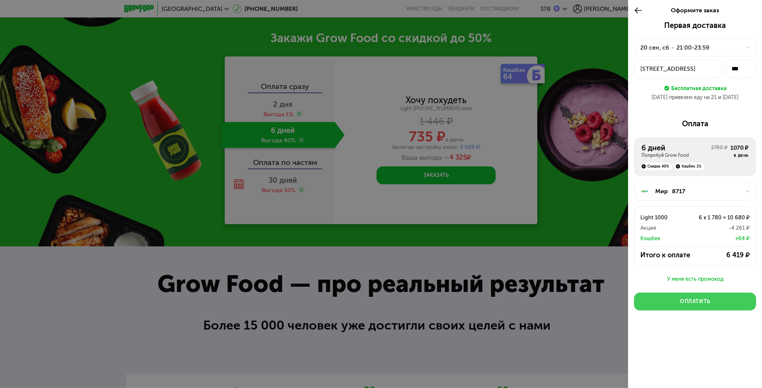
click at [694, 301] on div "Оплатить" at bounding box center [695, 301] width 31 height 7
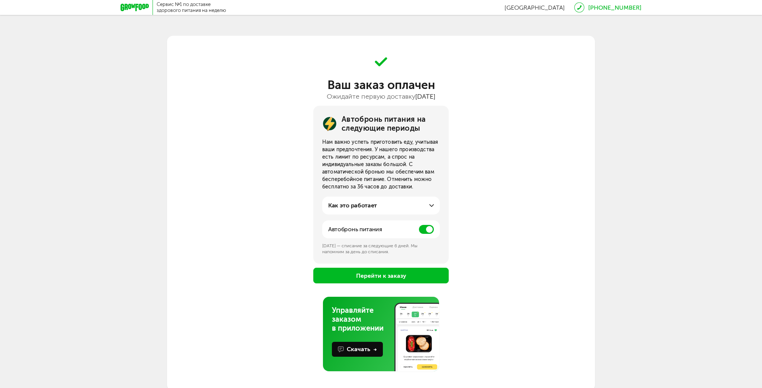
click at [425, 231] on span at bounding box center [426, 229] width 15 height 9
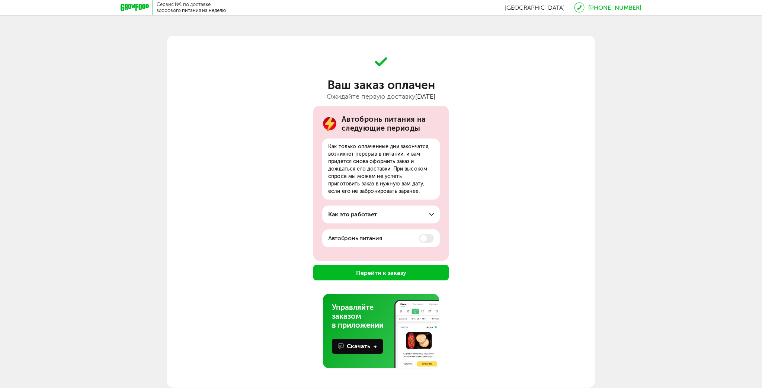
click at [378, 275] on button "Перейти к заказу" at bounding box center [380, 273] width 135 height 16
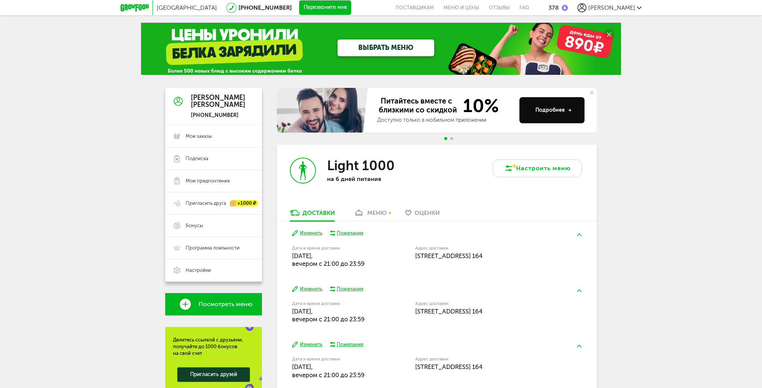
click at [667, 172] on div "Москва [PHONE_NUMBER] Перезвоните мне поставщикам Меню и цены Отзывы FAQ 378 [P…" at bounding box center [381, 242] width 762 height 484
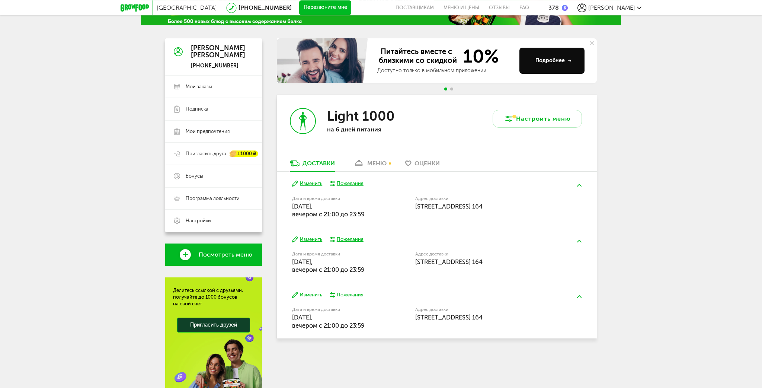
scroll to position [79, 0]
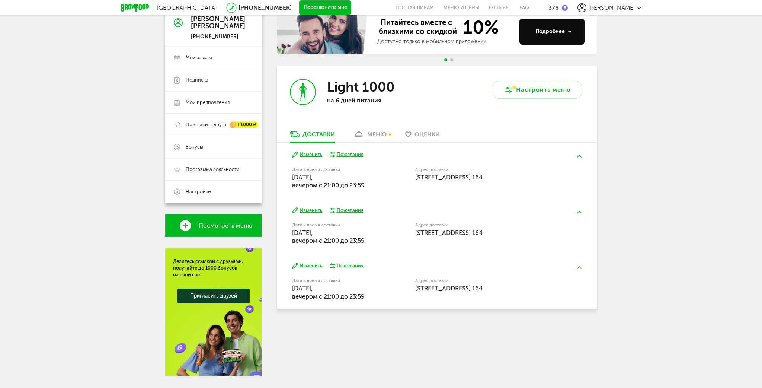
click at [316, 155] on button "Изменить" at bounding box center [307, 154] width 30 height 7
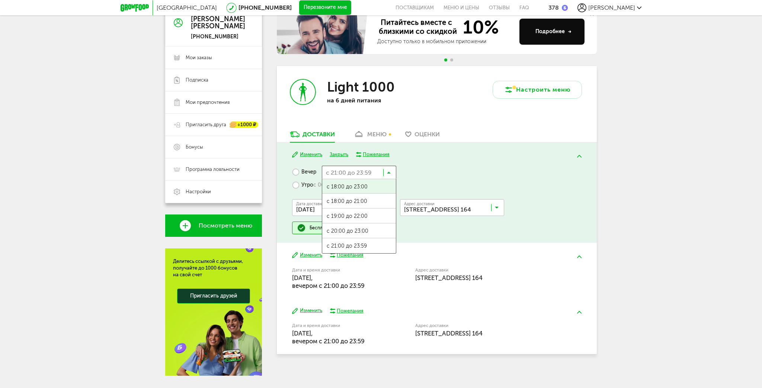
click at [390, 171] on icon at bounding box center [389, 173] width 4 height 7
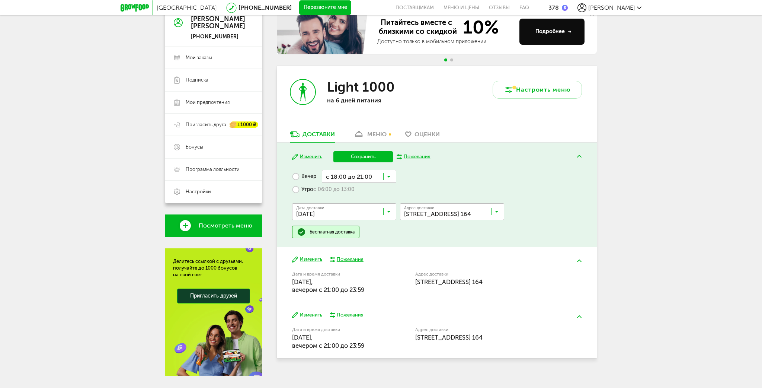
click at [372, 202] on span "с 18:00 до 21:00" at bounding box center [359, 206] width 74 height 16
click at [362, 157] on button "Сохранить" at bounding box center [363, 156] width 60 height 11
